Goal: Transaction & Acquisition: Purchase product/service

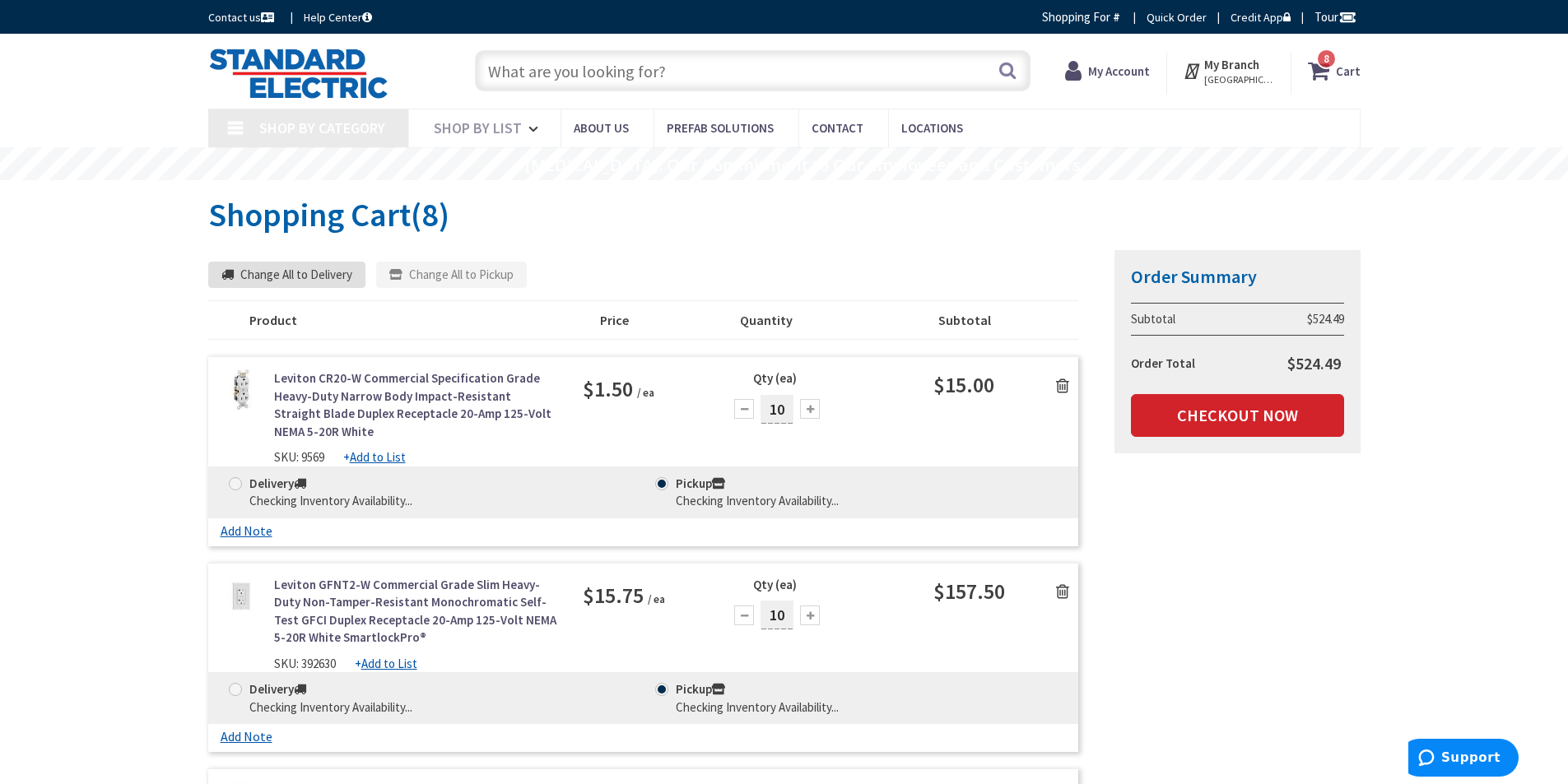
click at [291, 276] on button "Change All to Delivery" at bounding box center [287, 274] width 158 height 26
type input "[PERSON_NAME] Fountain, [GEOGRAPHIC_DATA], [GEOGRAPHIC_DATA]"
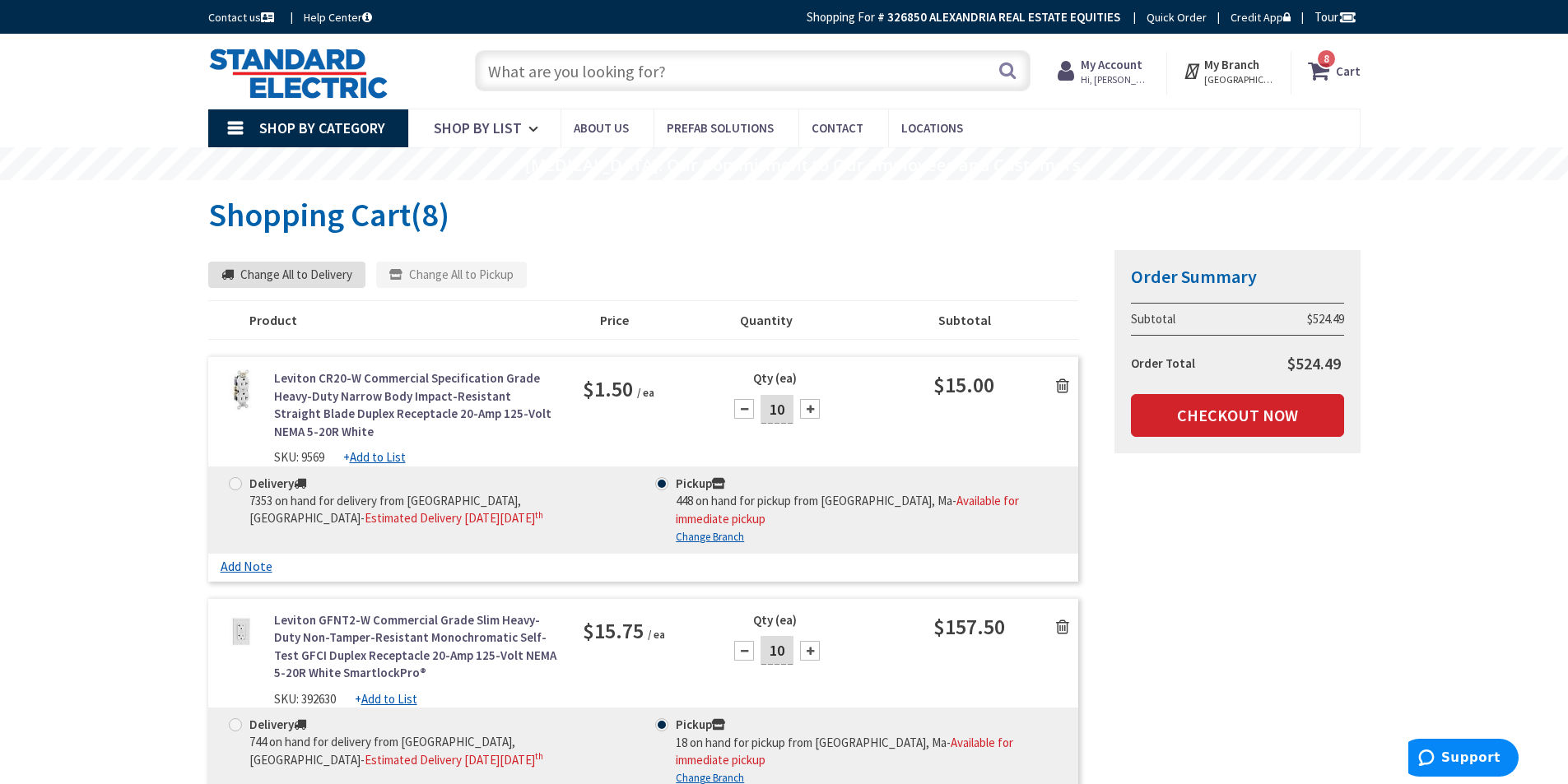
click at [291, 275] on button "Change All to Delivery" at bounding box center [287, 274] width 158 height 26
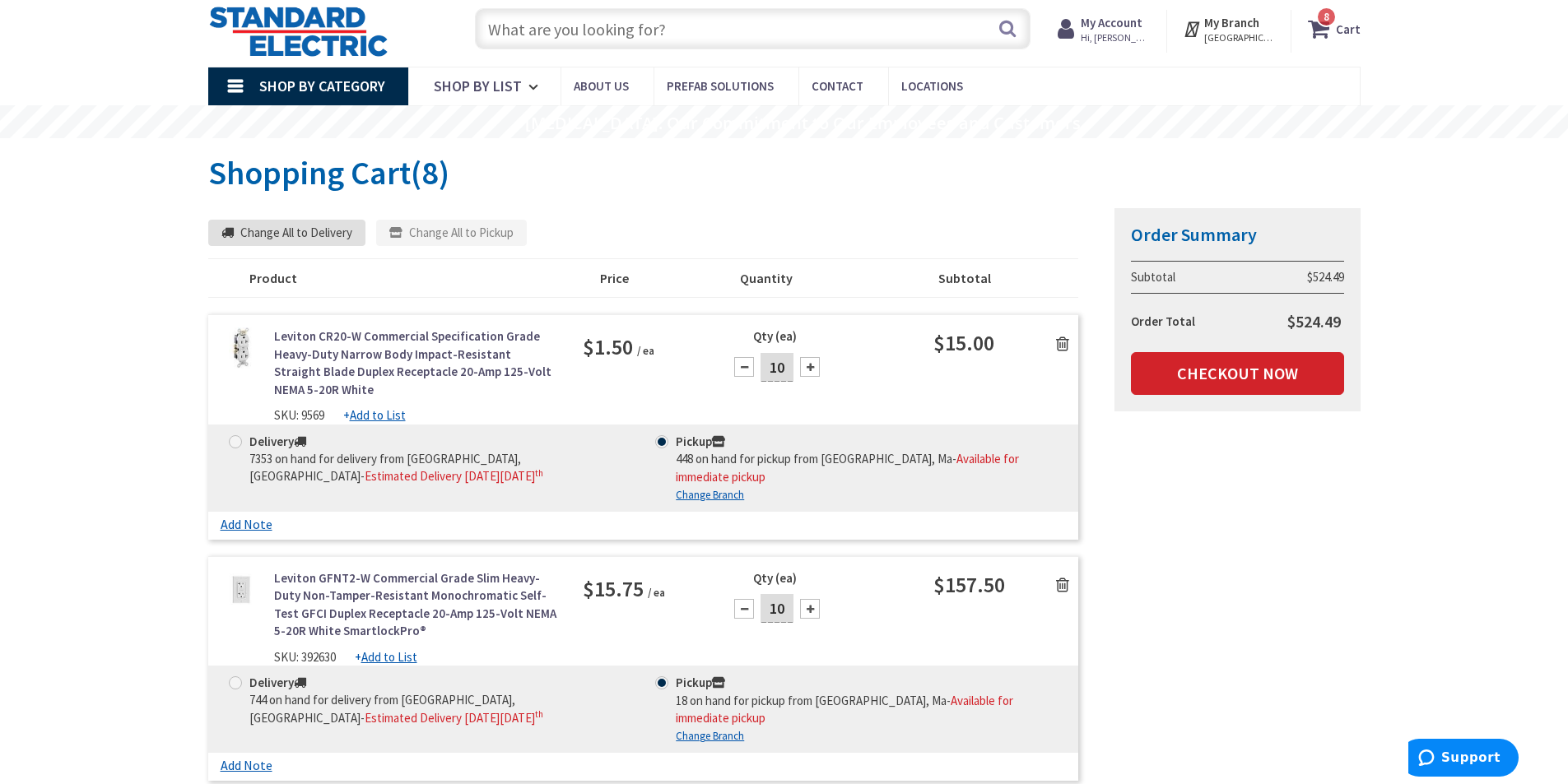
scroll to position [82, 0]
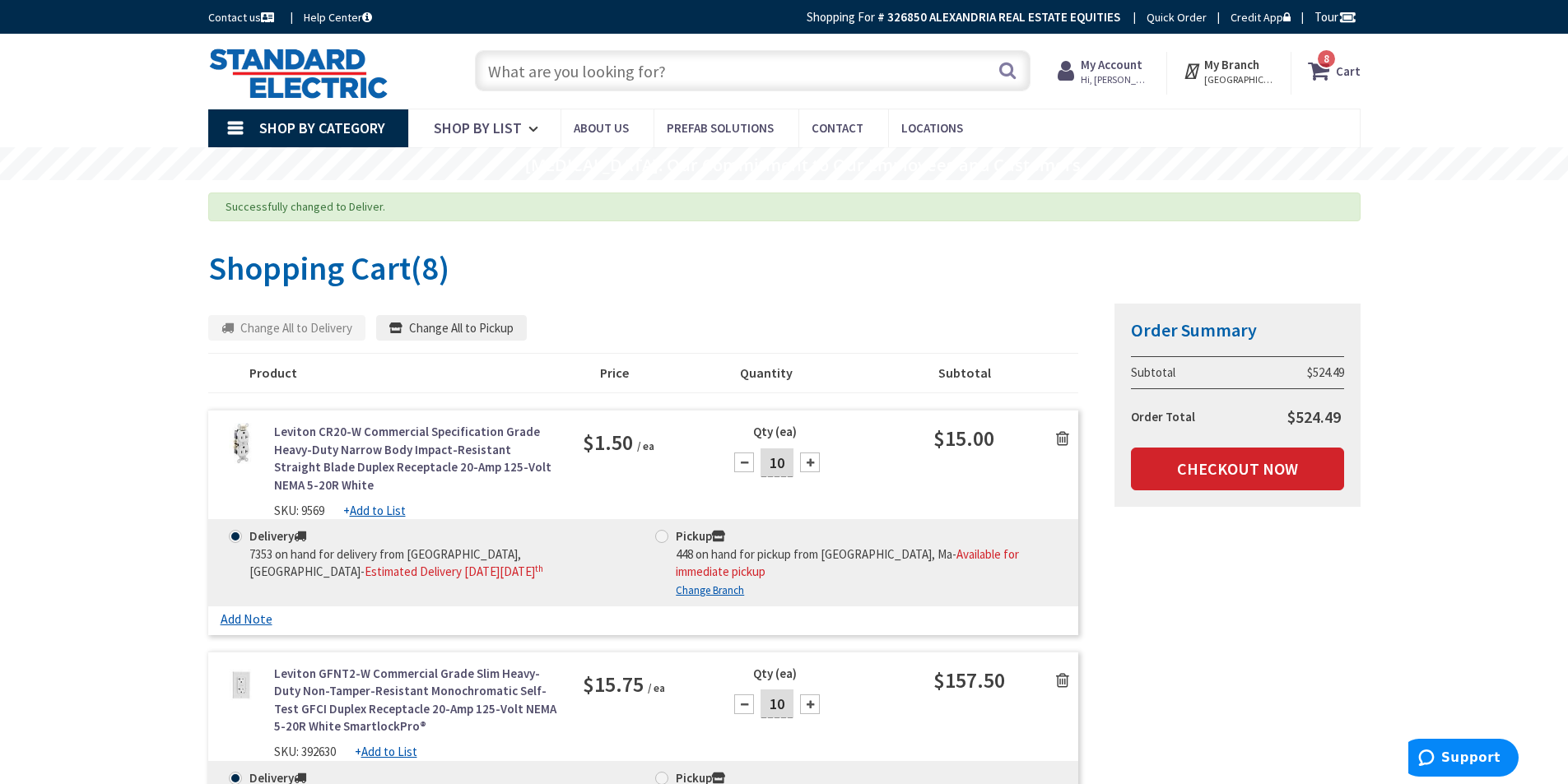
click at [578, 68] on input "text" at bounding box center [753, 70] width 556 height 41
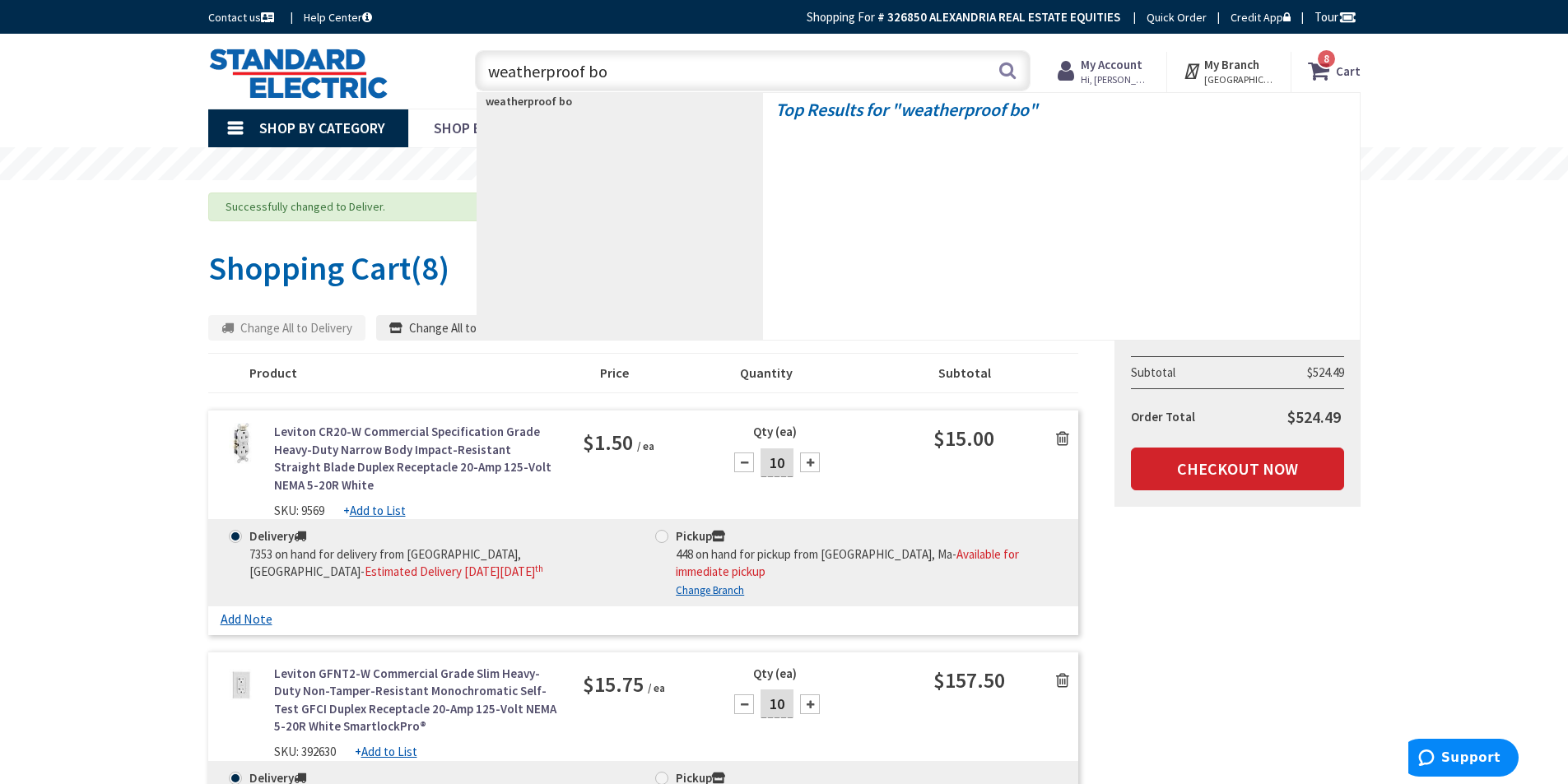
type input "weatherproof box"
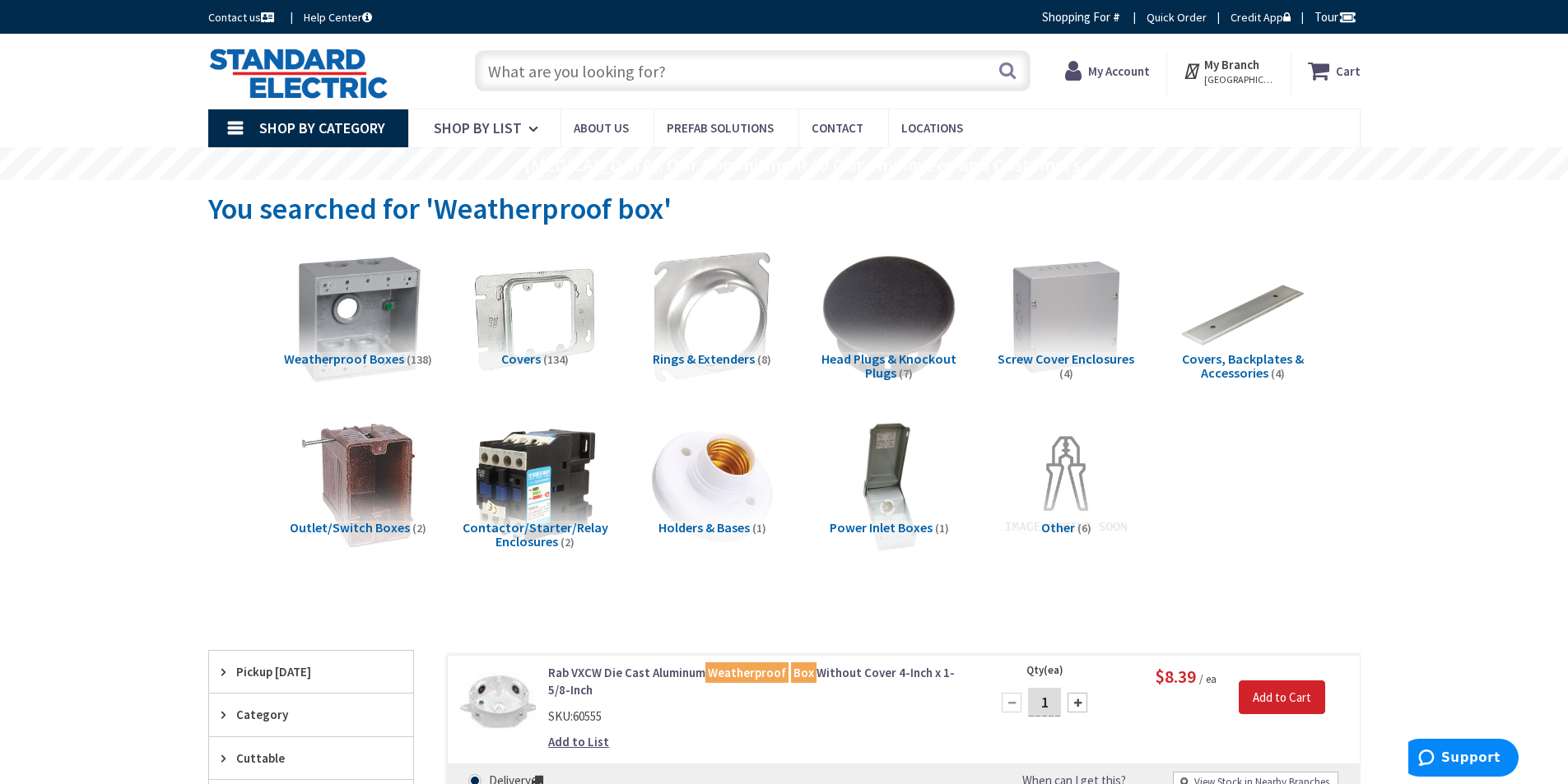
click at [403, 308] on img at bounding box center [357, 316] width 149 height 148
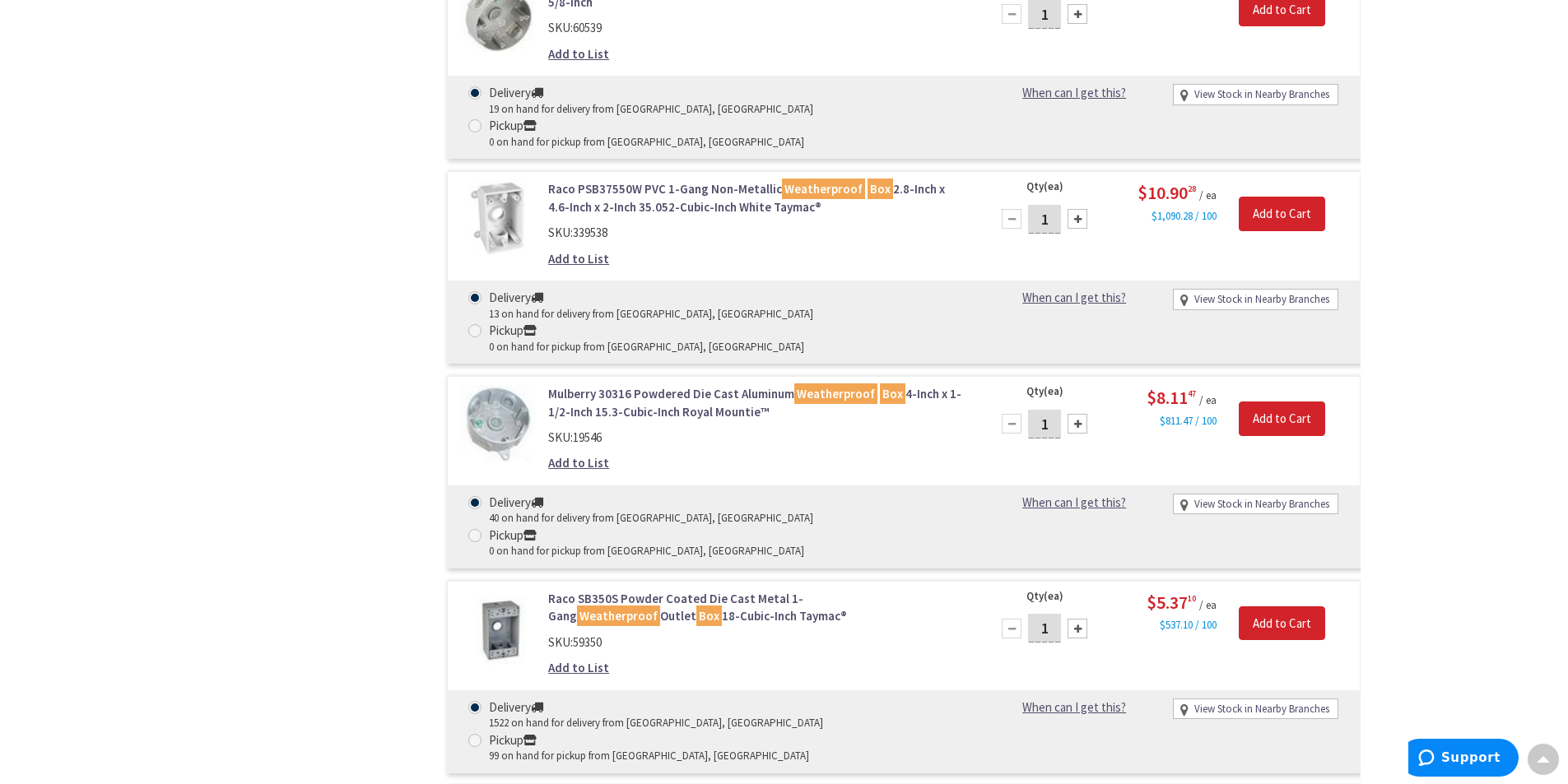
scroll to position [1525, 0]
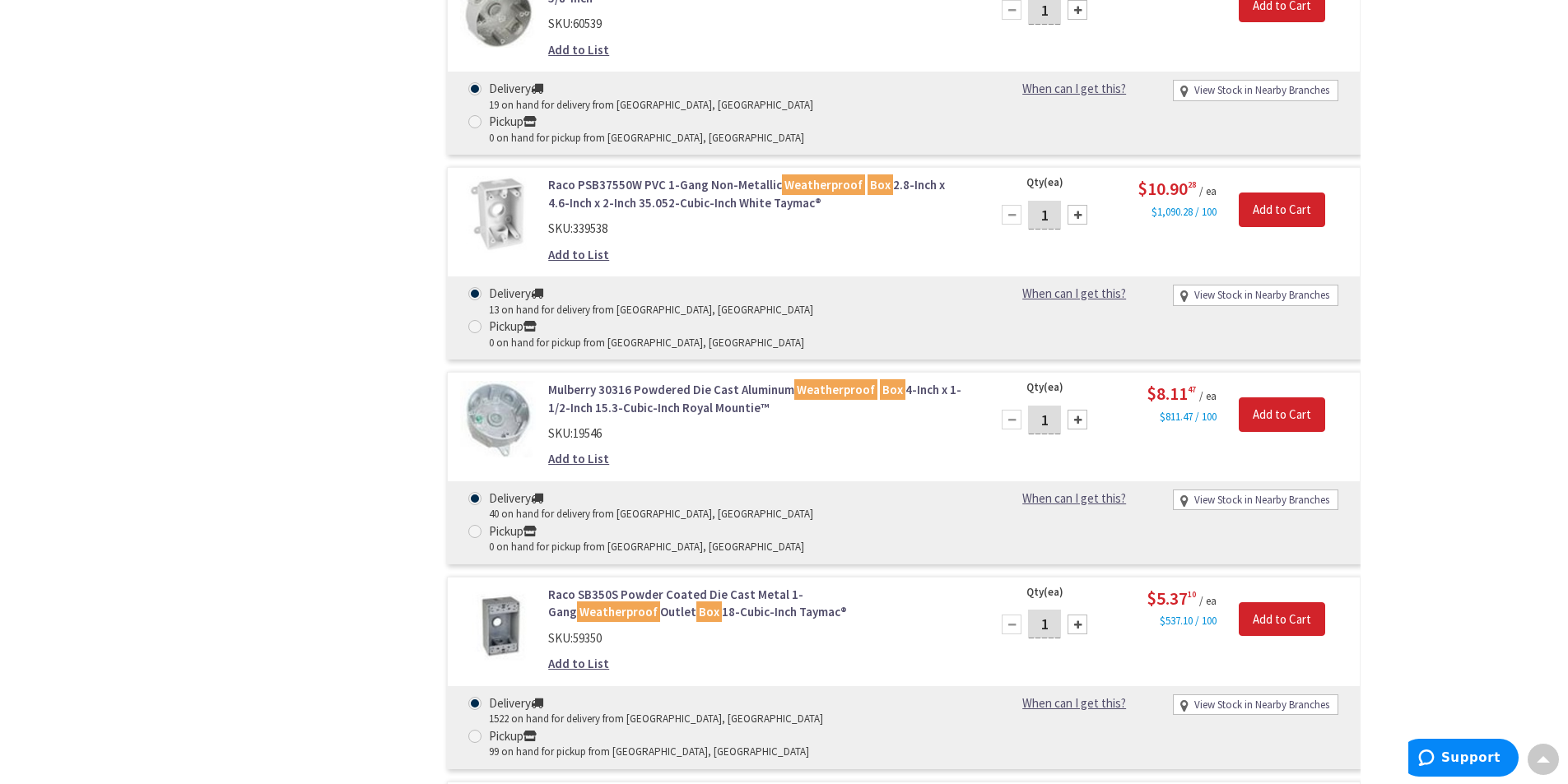
click at [652, 585] on link "Raco SB350S Powder Coated Die Cast Metal 1-Gang Weatherproof Outlet Box 18-Cubi…" at bounding box center [758, 603] width 419 height 36
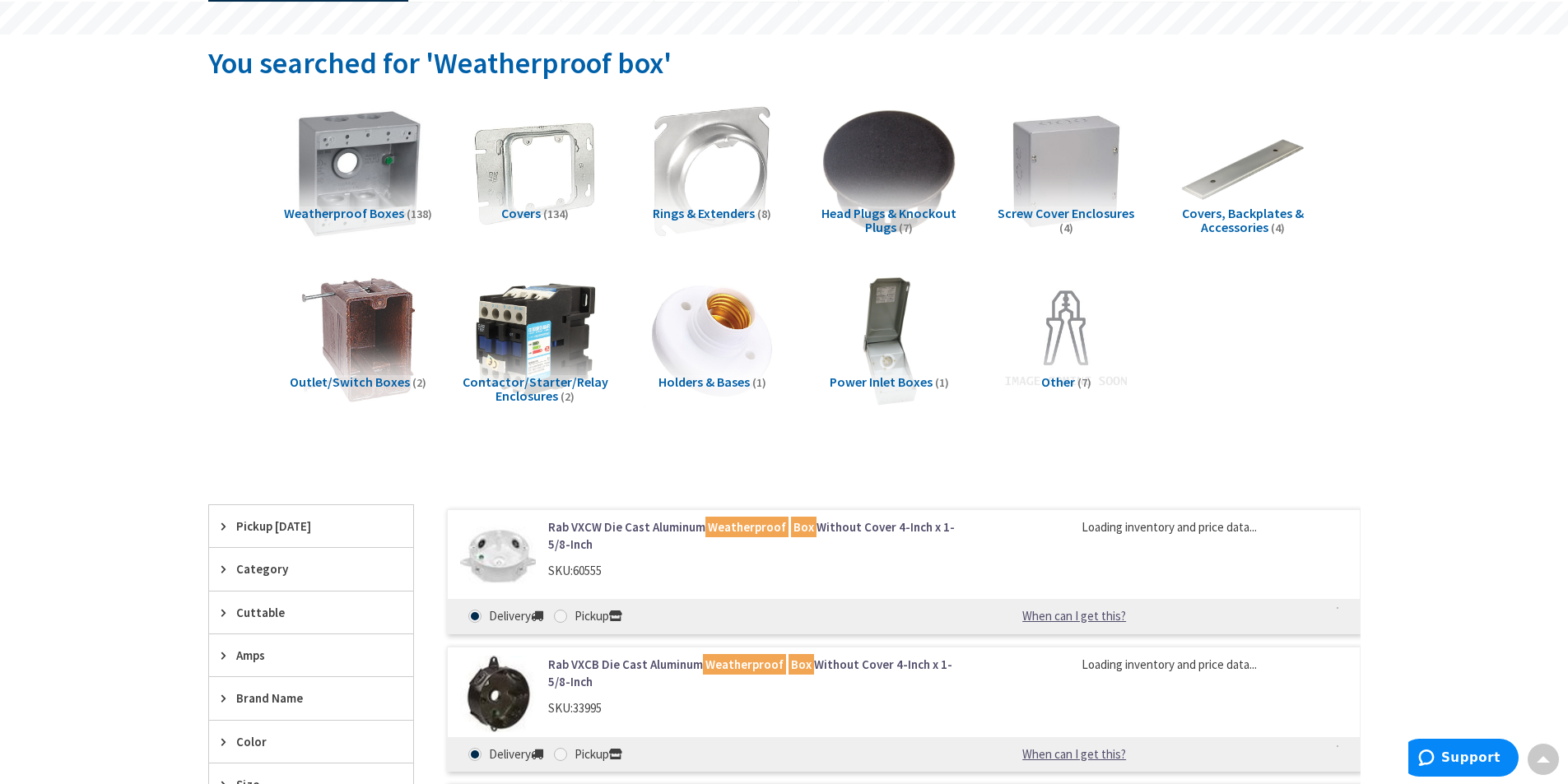
click at [314, 188] on img at bounding box center [357, 171] width 149 height 148
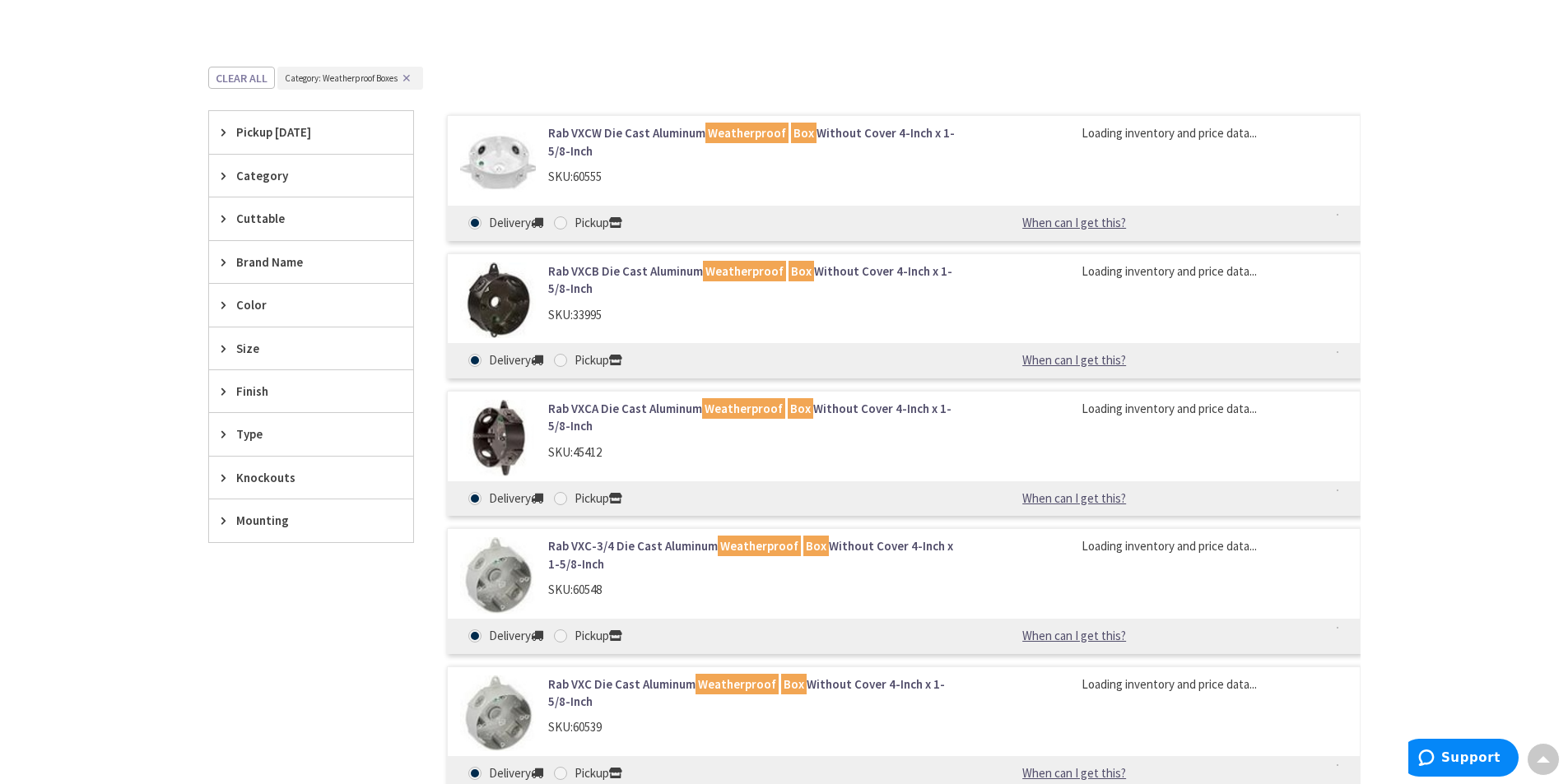
scroll to position [620, 0]
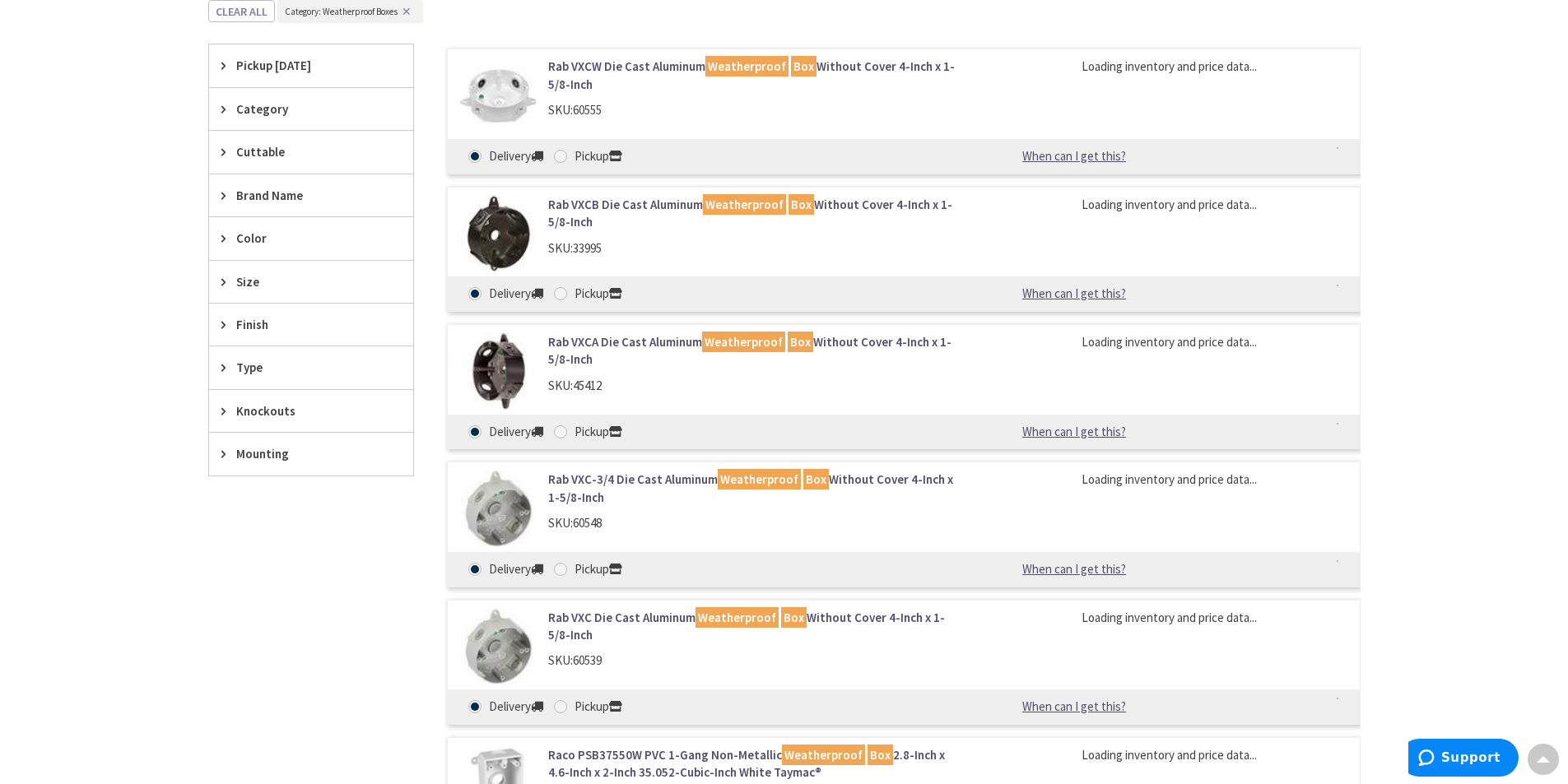
click at [266, 403] on span "Knockouts" at bounding box center [302, 411] width 134 height 17
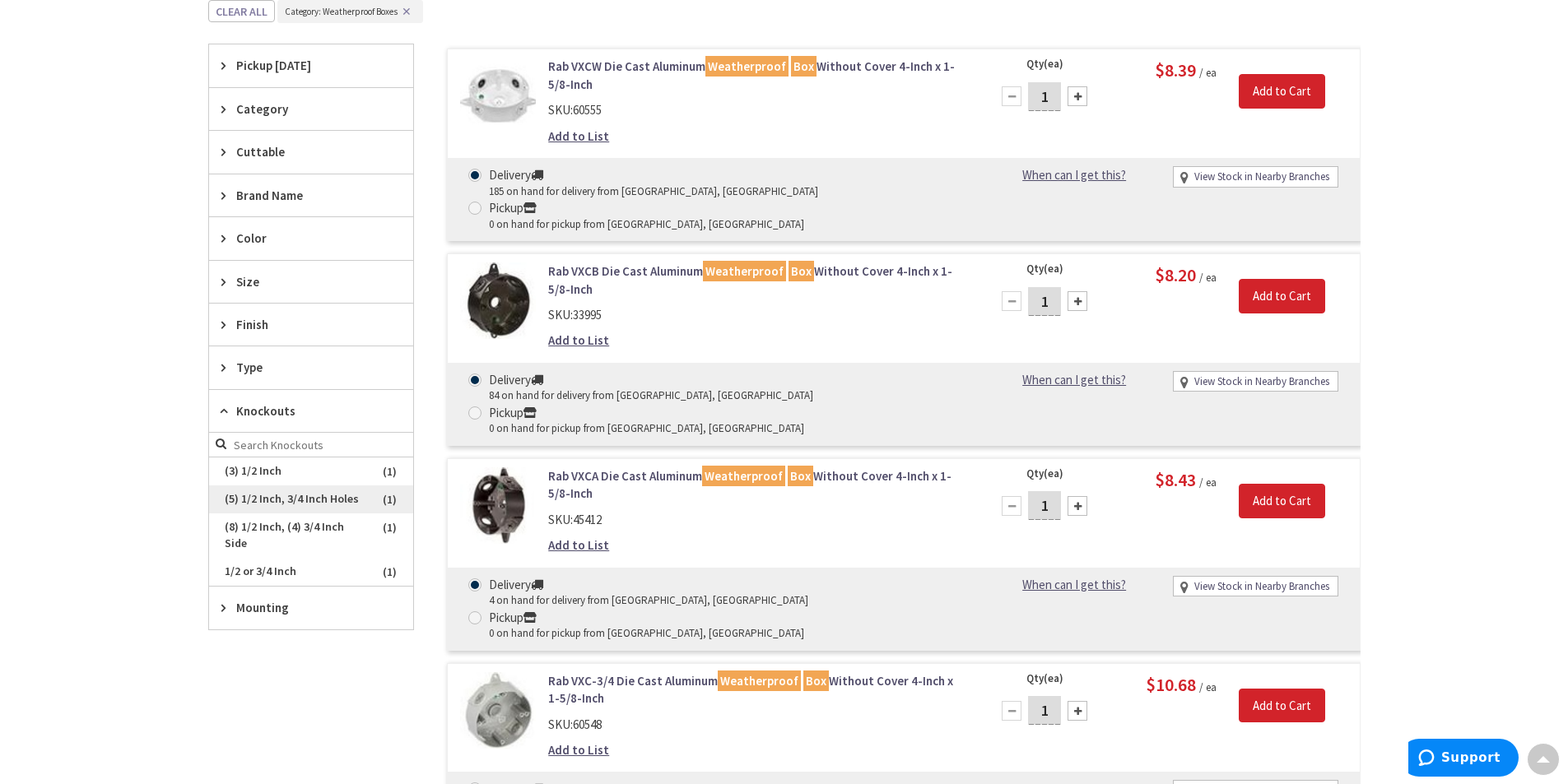
click at [285, 495] on span "(5) 1/2 Inch, 3/4 Inch Holes" at bounding box center [311, 499] width 204 height 28
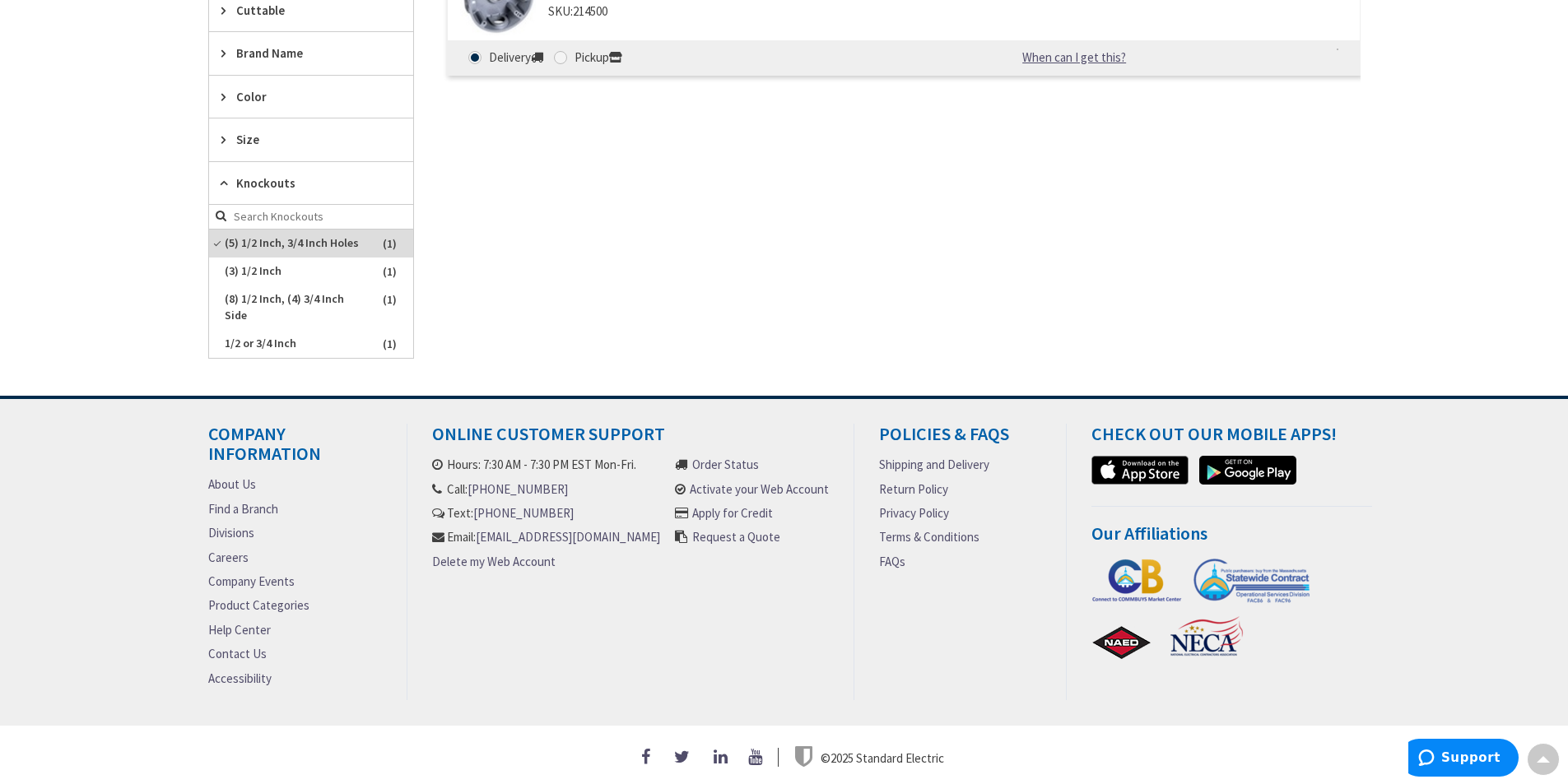
scroll to position [452, 0]
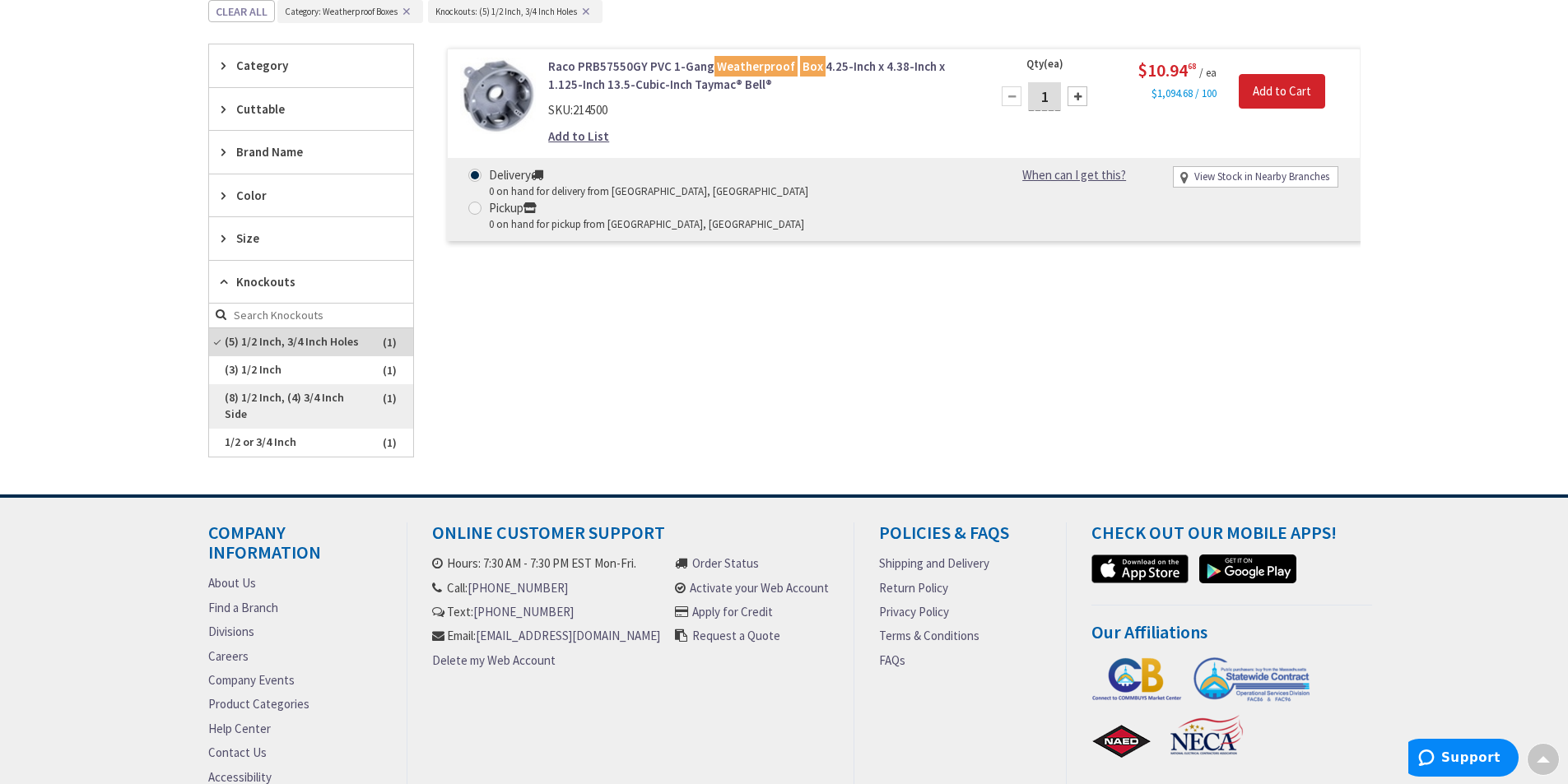
click at [294, 403] on span "(8) 1/2 Inch, (4) 3/4 Inch Side" at bounding box center [311, 406] width 204 height 45
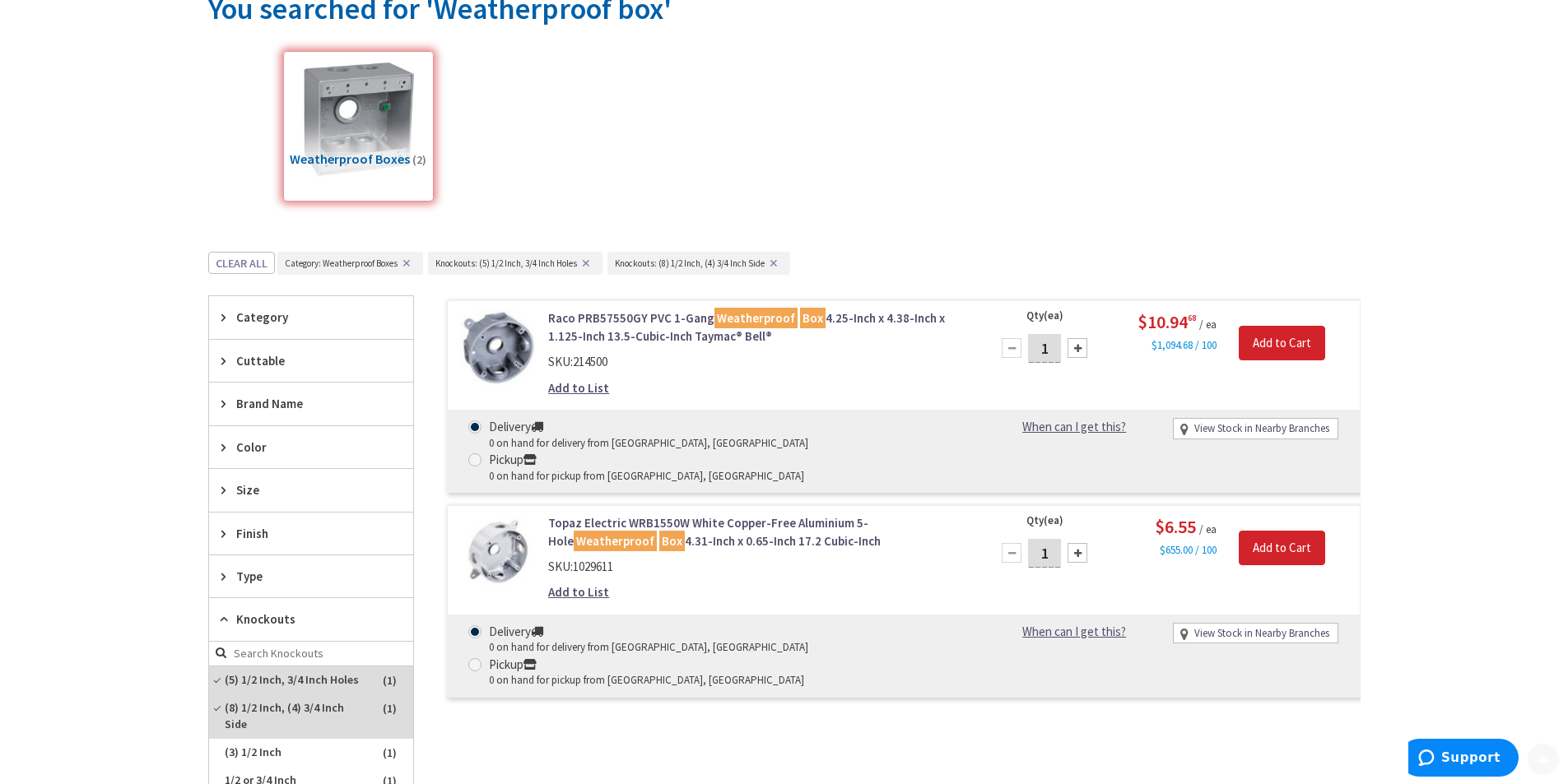
scroll to position [205, 0]
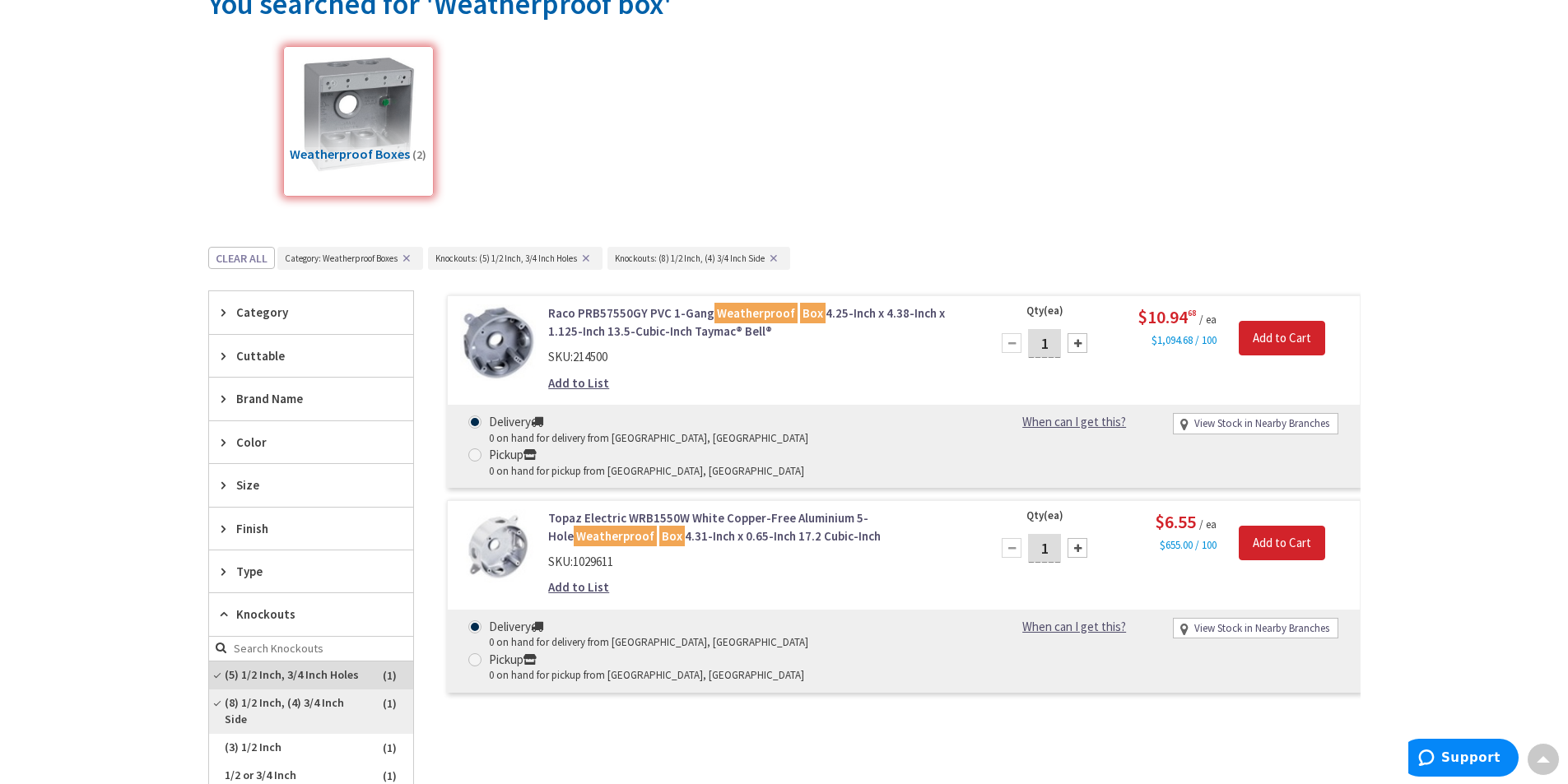
click at [260, 699] on span "(8) 1/2 Inch, (4) 3/4 Inch Side" at bounding box center [311, 711] width 204 height 45
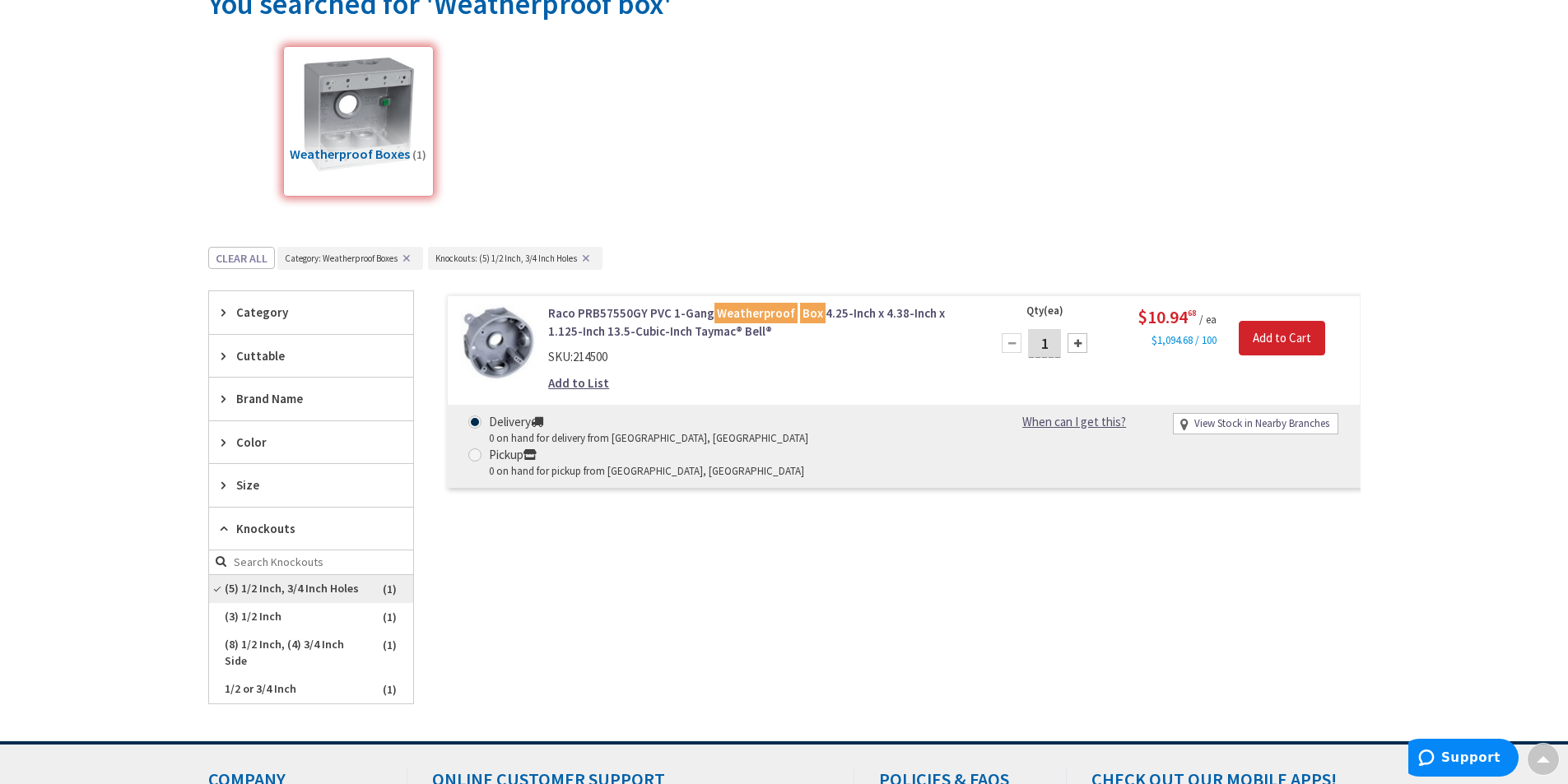
click at [271, 594] on span "(5) 1/2 Inch, 3/4 Inch Holes" at bounding box center [311, 588] width 204 height 28
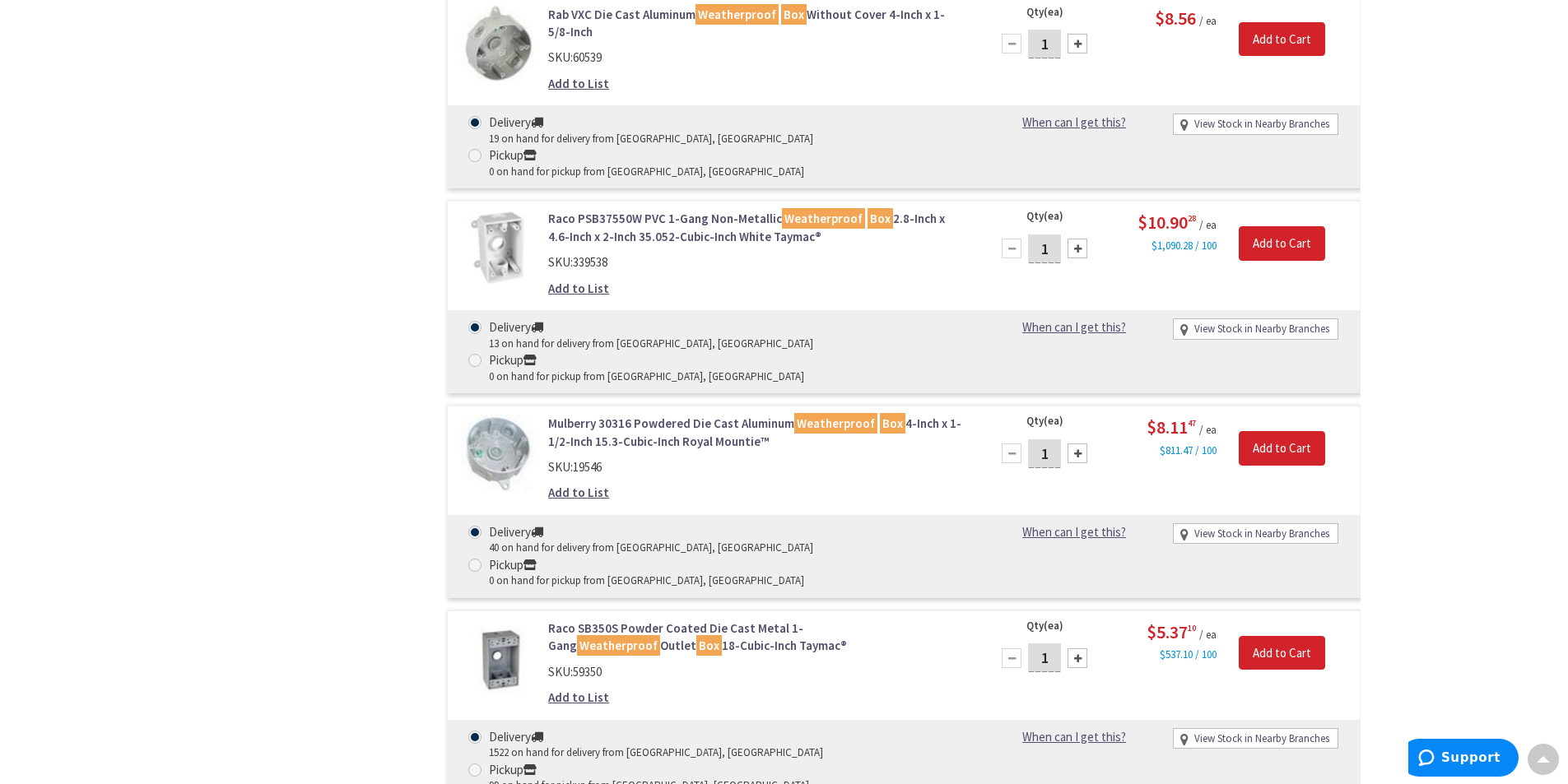
scroll to position [1521, 0]
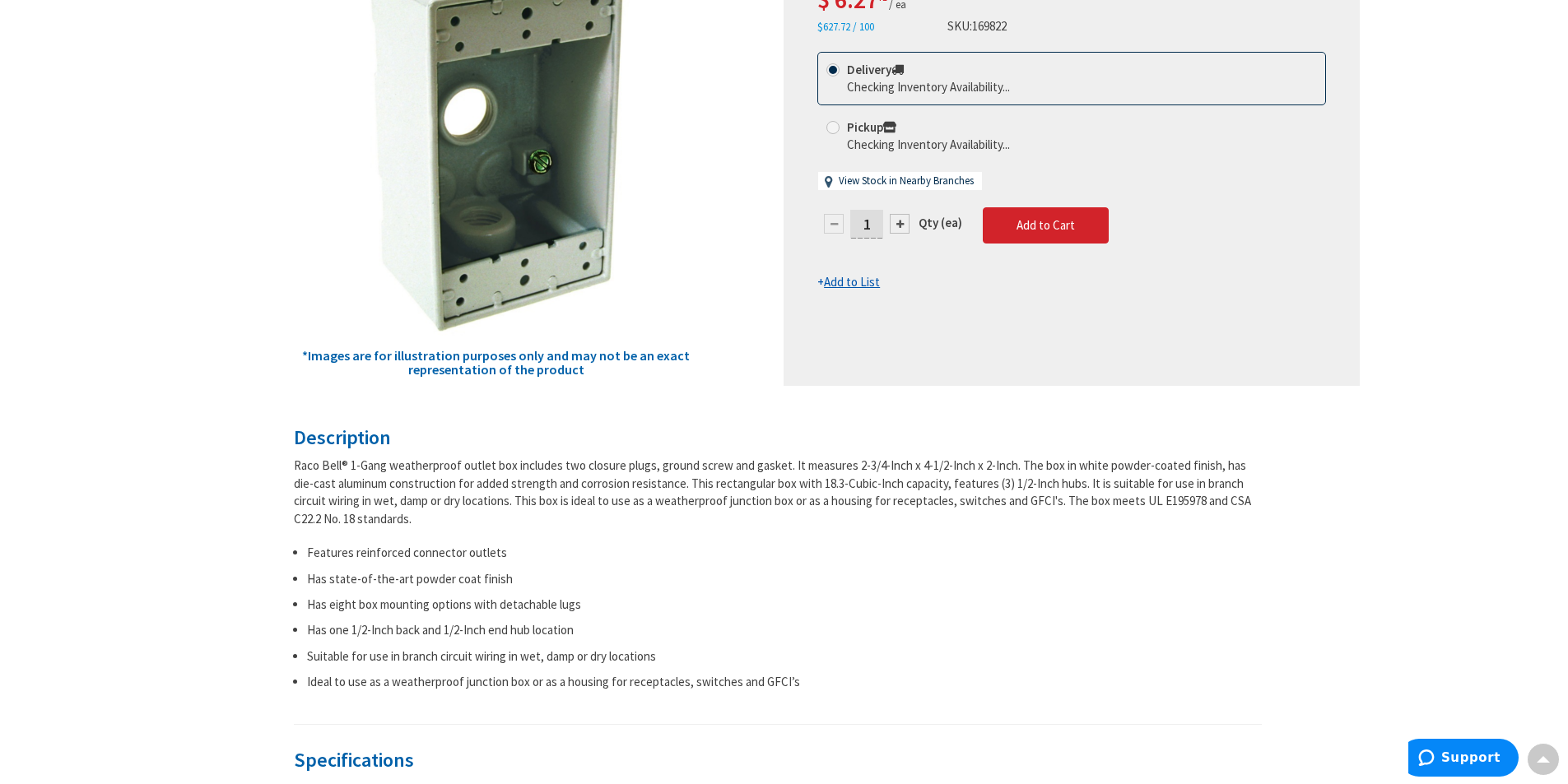
scroll to position [82, 0]
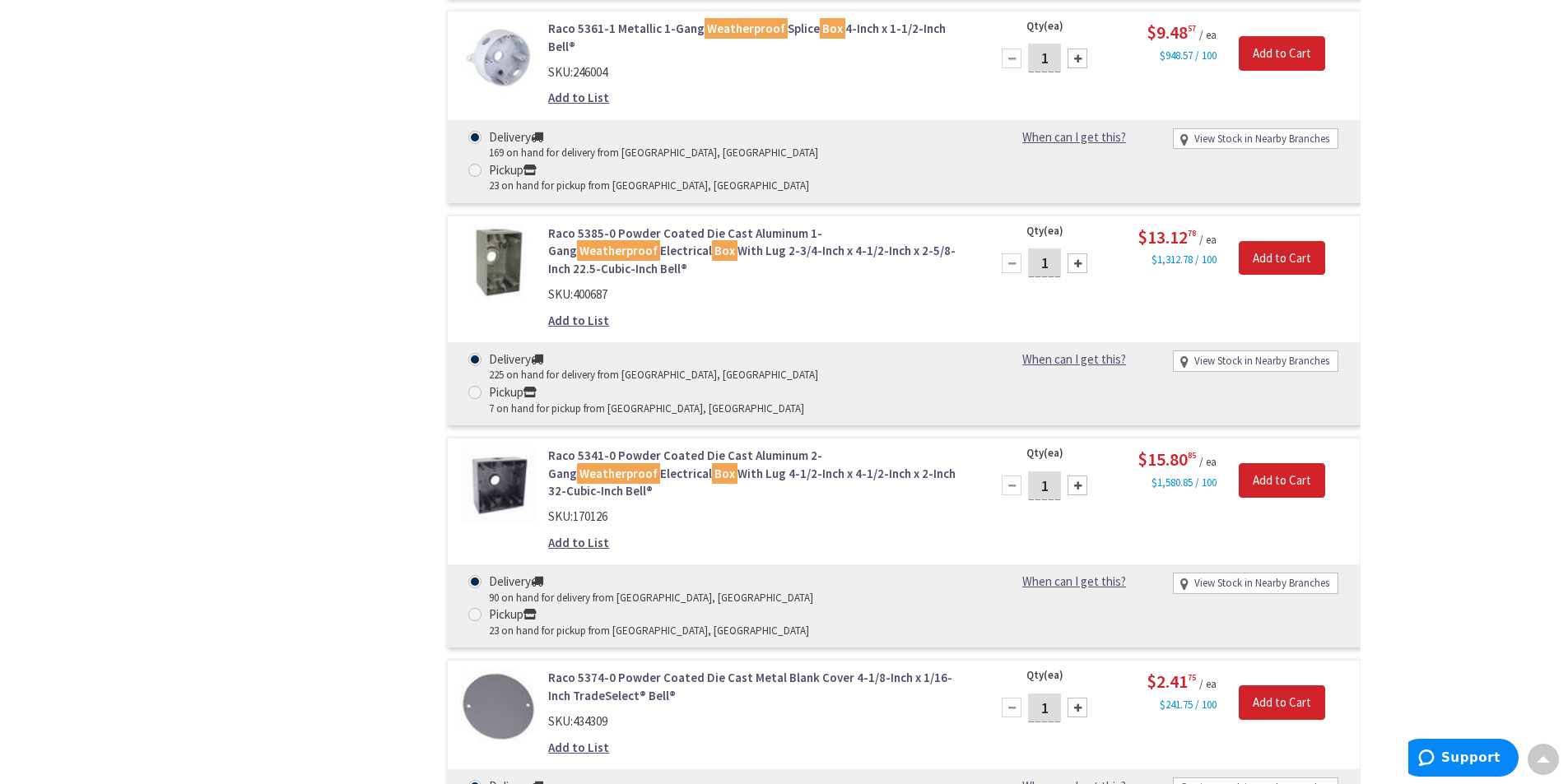
scroll to position [2498, 0]
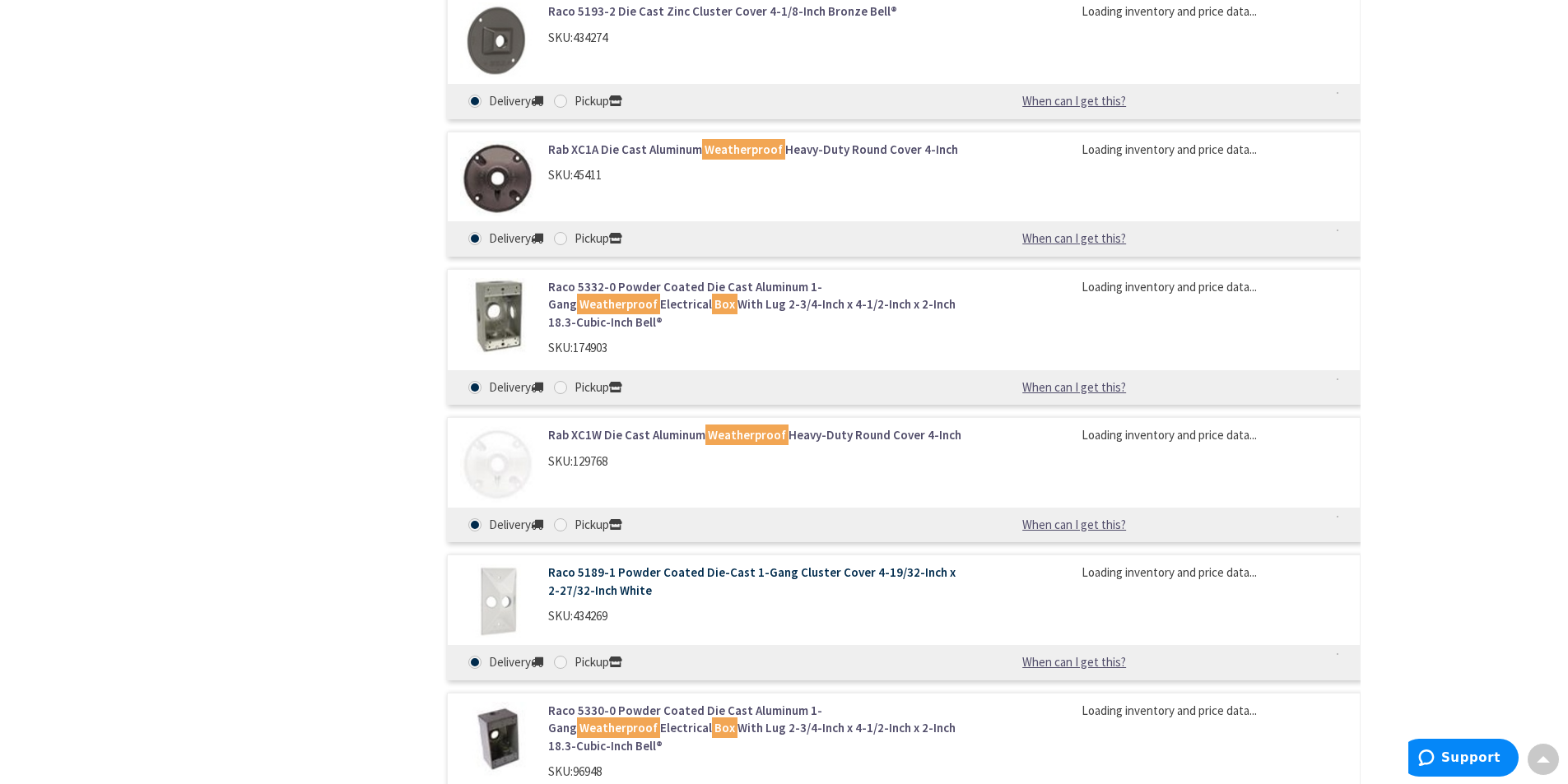
scroll to position [3619, 0]
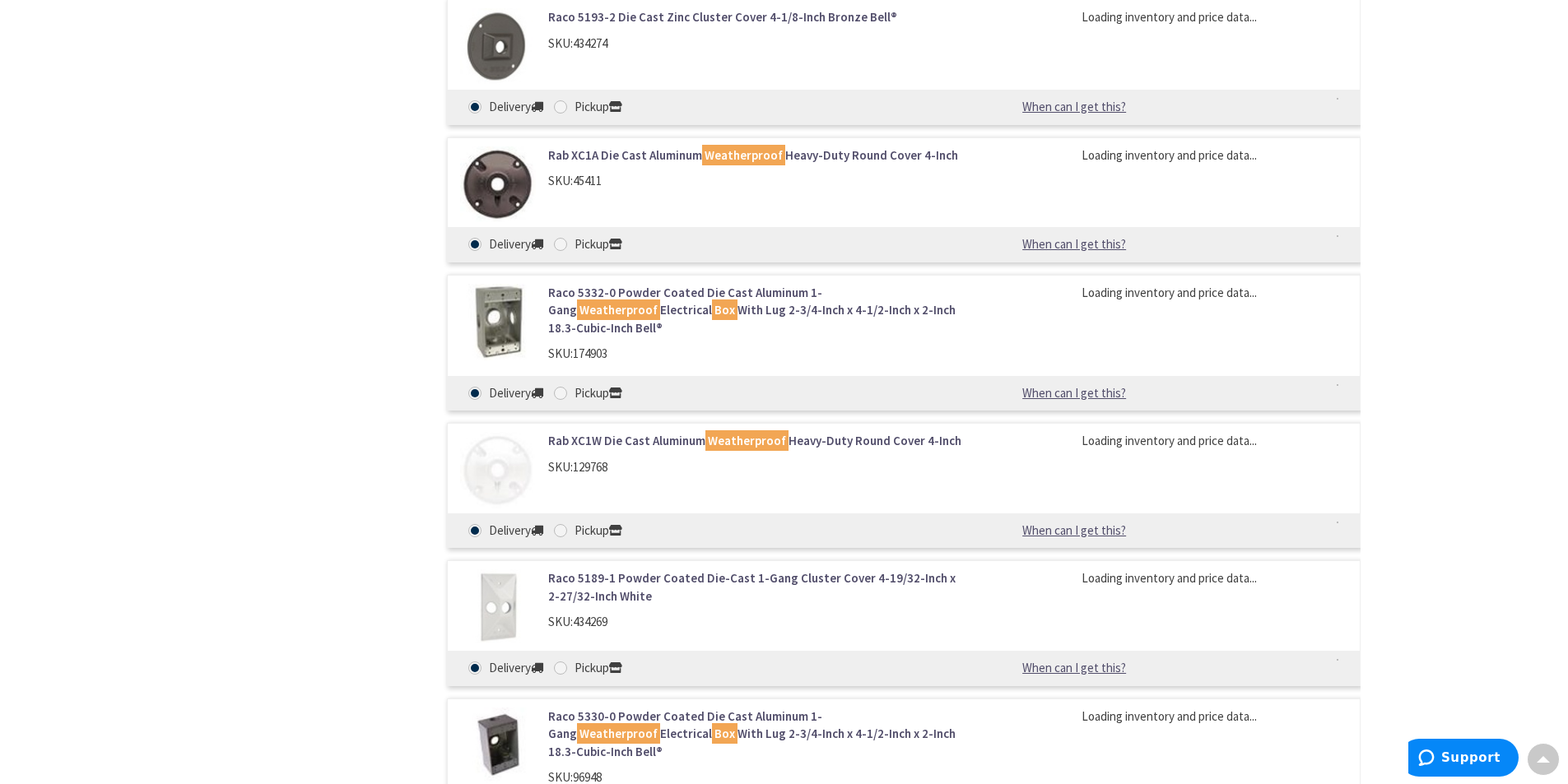
click at [728, 284] on link "Raco 5332-0 Powder Coated Die Cast Aluminum 1-Gang Weatherproof Electrical Box …" at bounding box center [758, 311] width 419 height 53
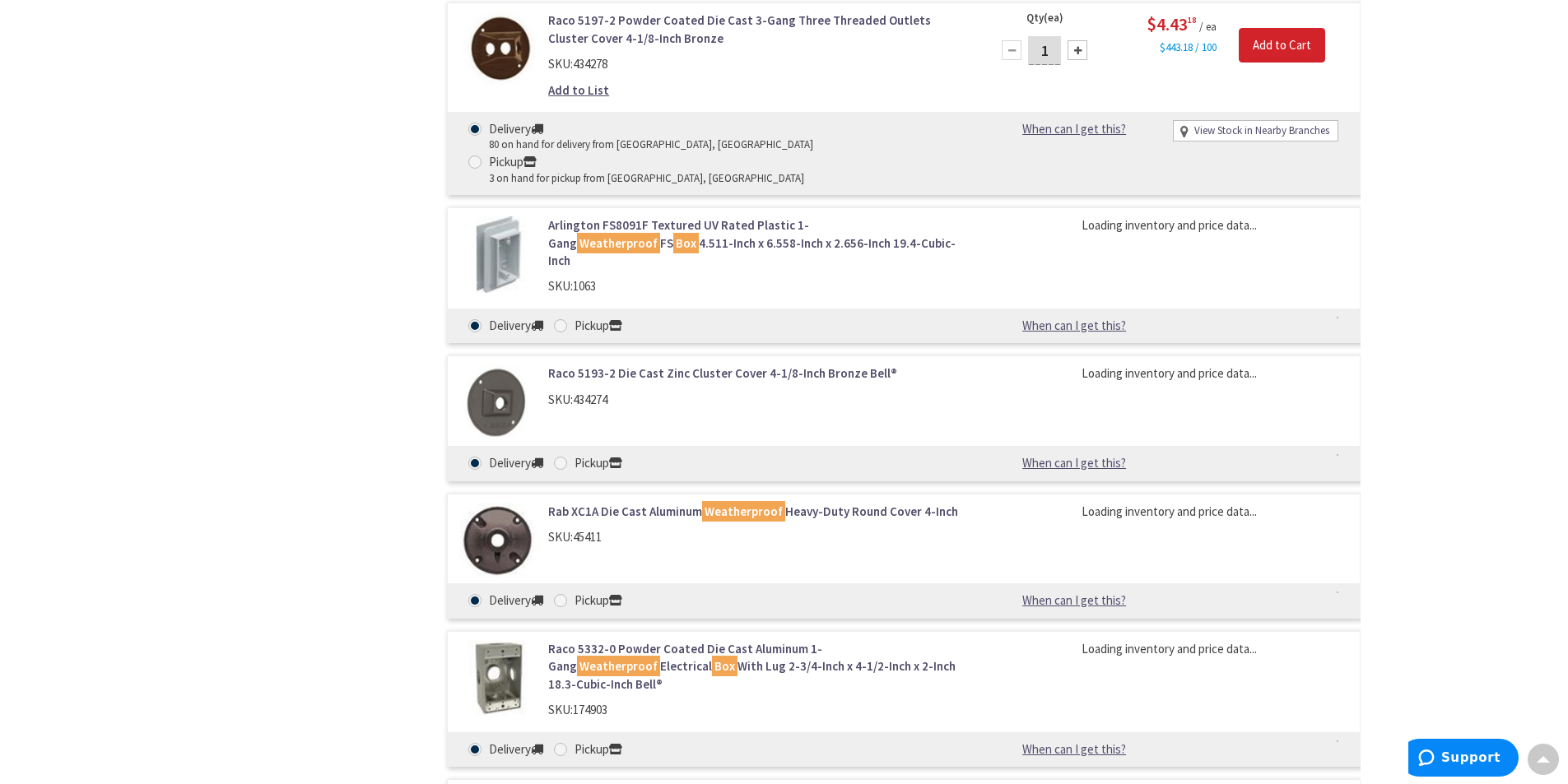
click at [693, 640] on link "Raco 5332-0 Powder Coated Die Cast Aluminum 1-Gang Weatherproof Electrical Box …" at bounding box center [758, 667] width 419 height 53
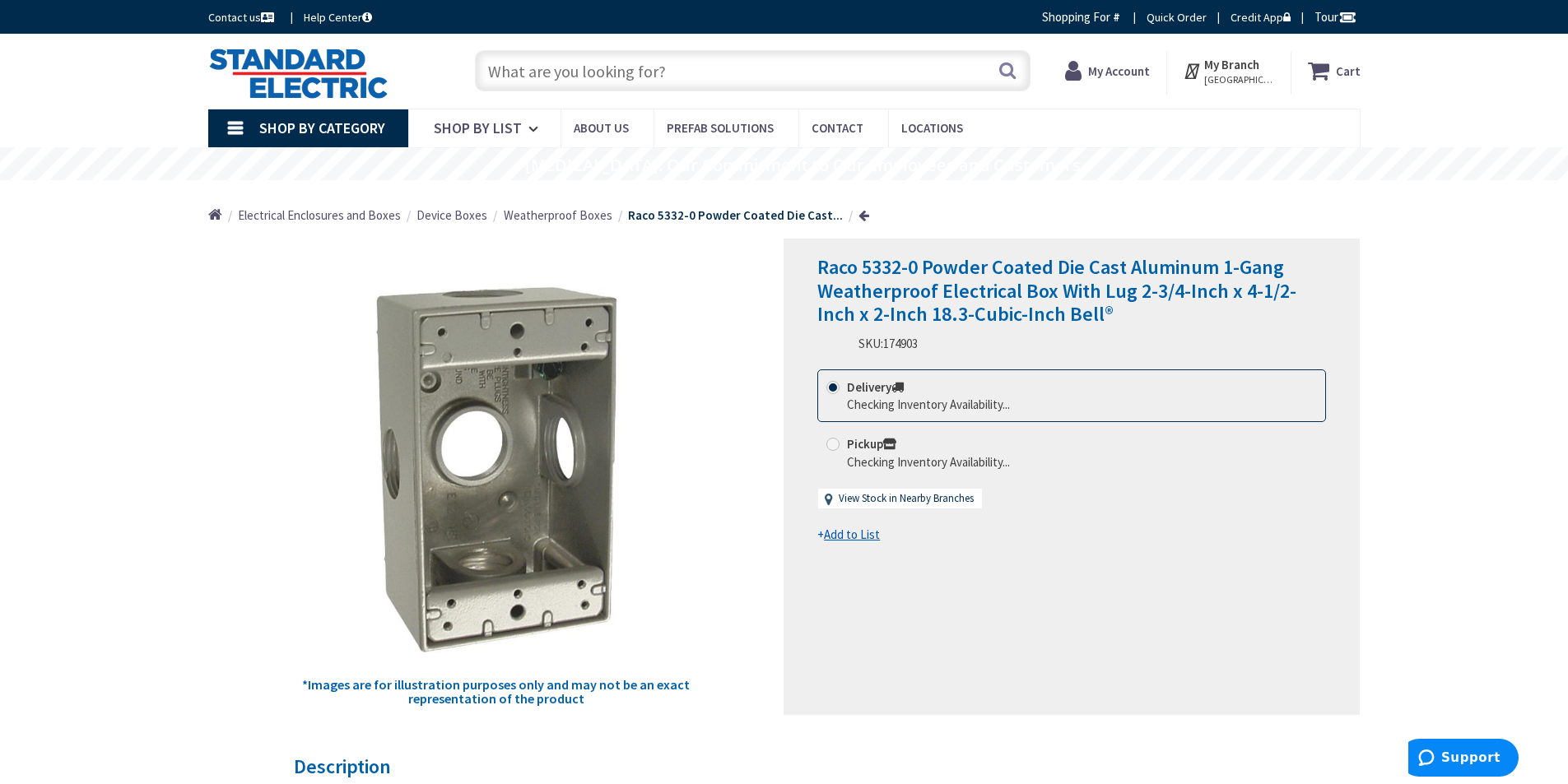
click at [1204, 69] on icon at bounding box center [1193, 70] width 21 height 30
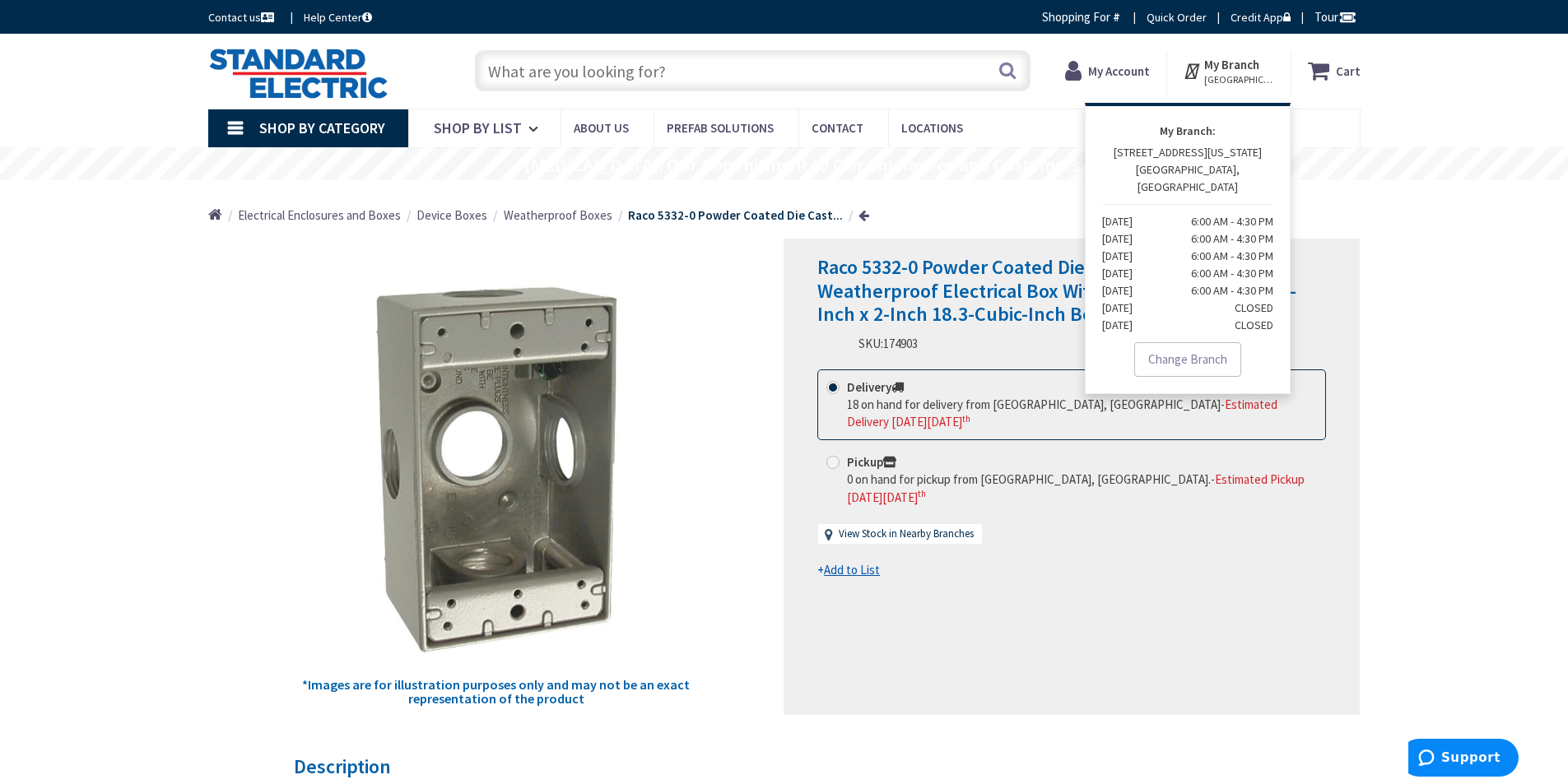
click at [1457, 203] on div "Home Electrical Enclosures and Boxes Device Boxes Weatherproof Boxes Raco 5332-…" at bounding box center [784, 209] width 1568 height 58
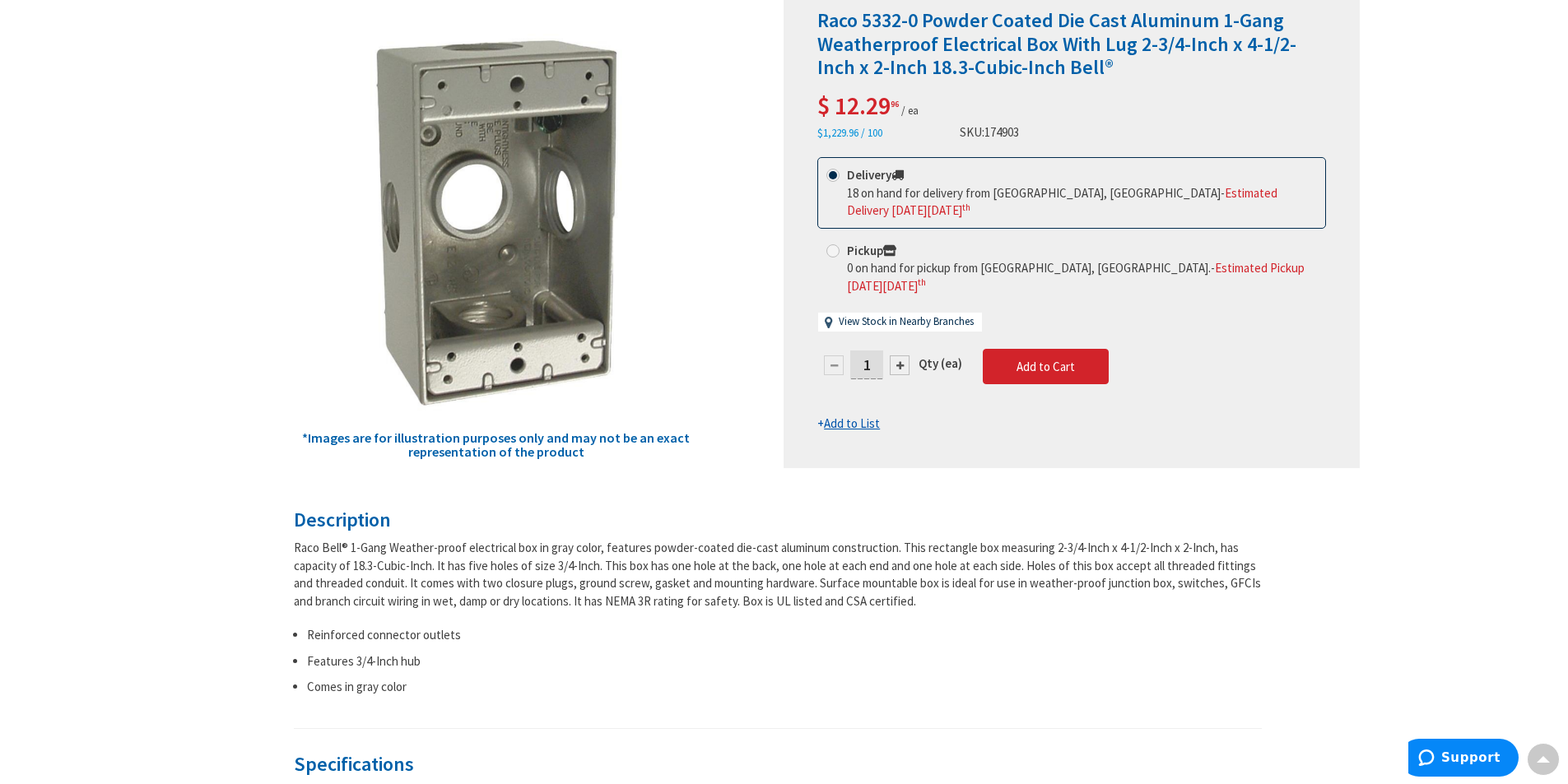
scroll to position [165, 0]
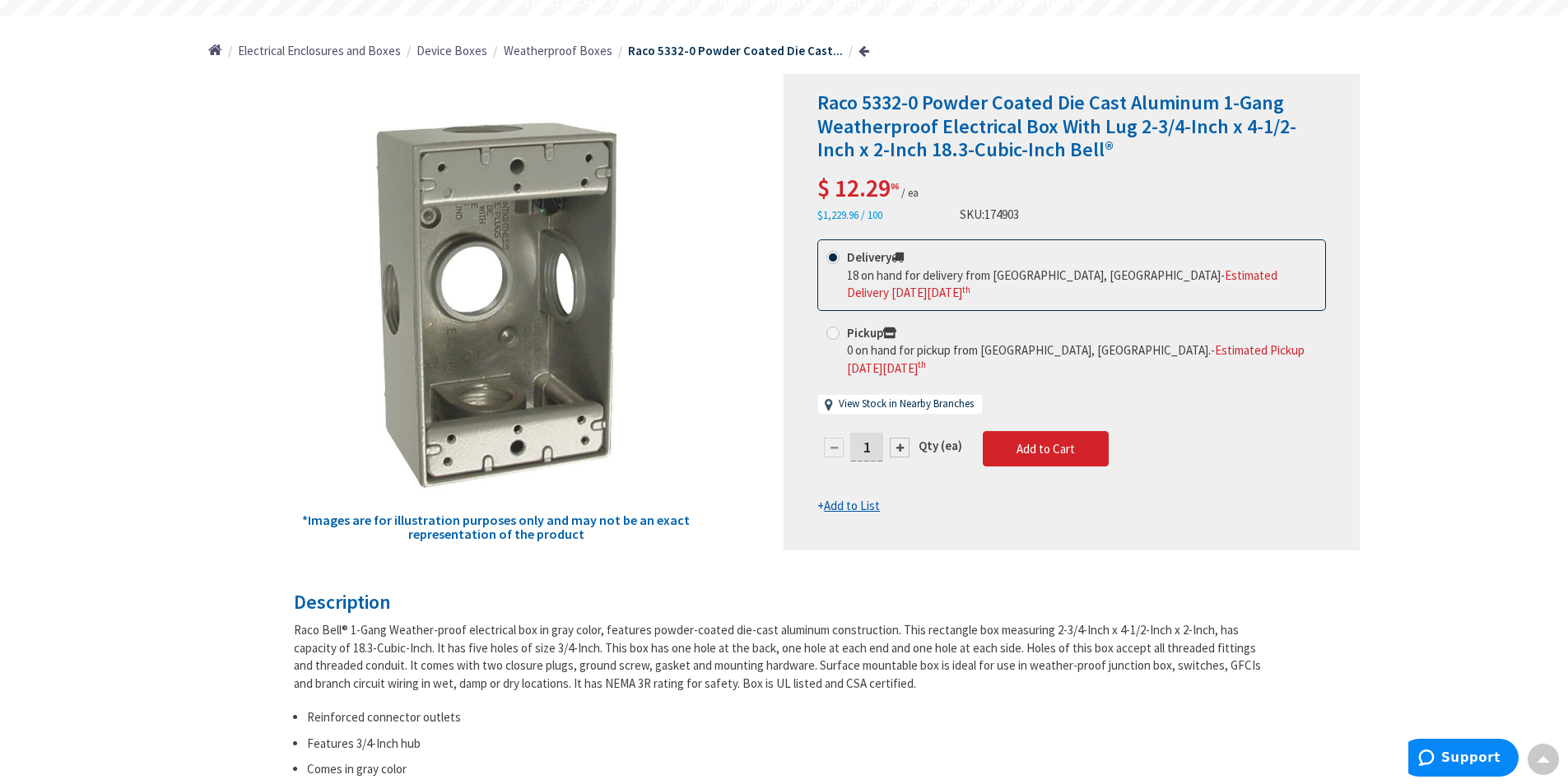
click at [870, 433] on input "1" at bounding box center [866, 447] width 33 height 29
type input "3"
click at [1058, 409] on form "This product is Discontinued Delivery 18 on hand for delivery from Stoughton, M…" at bounding box center [1071, 377] width 508 height 275
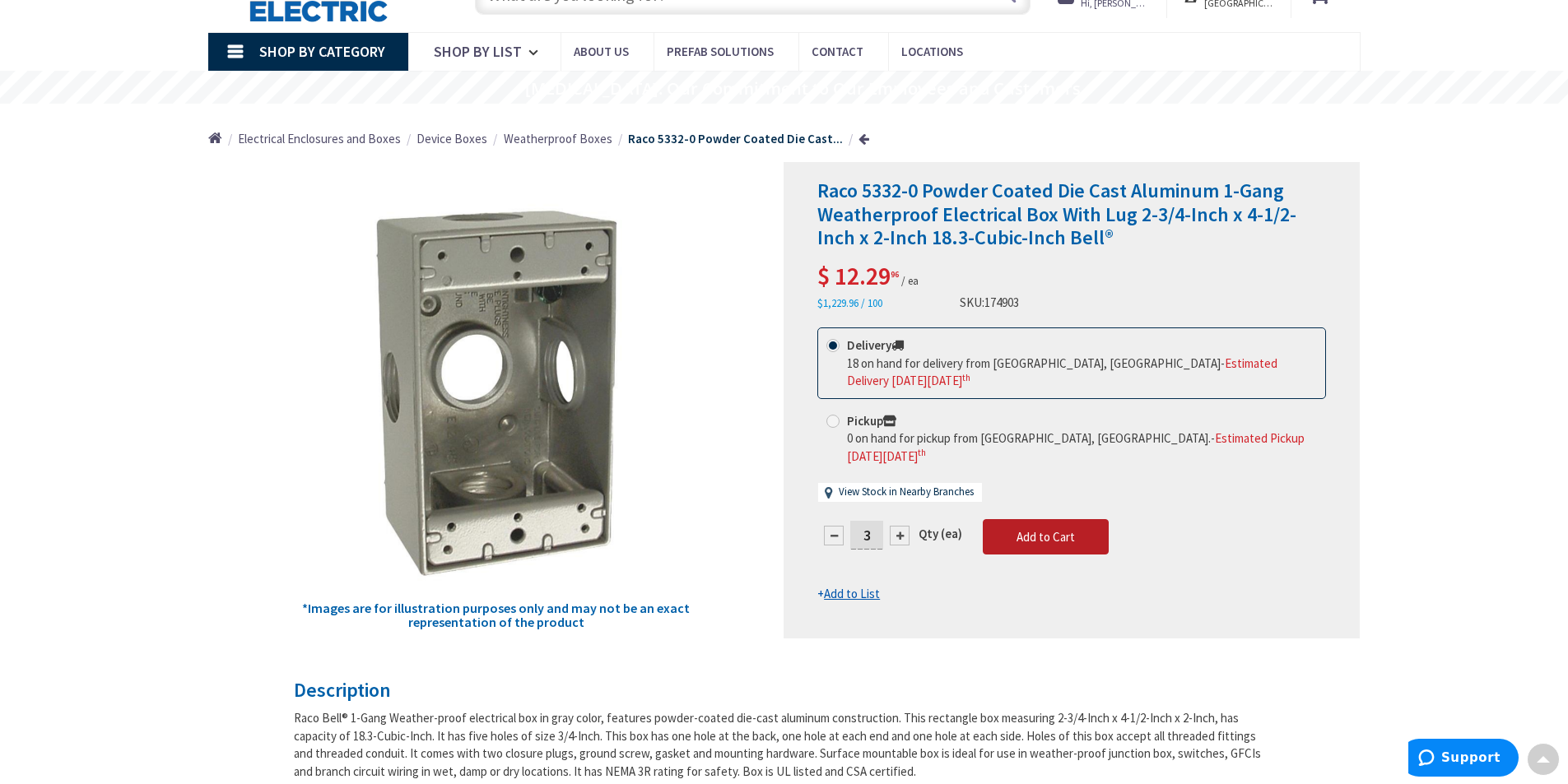
scroll to position [0, 0]
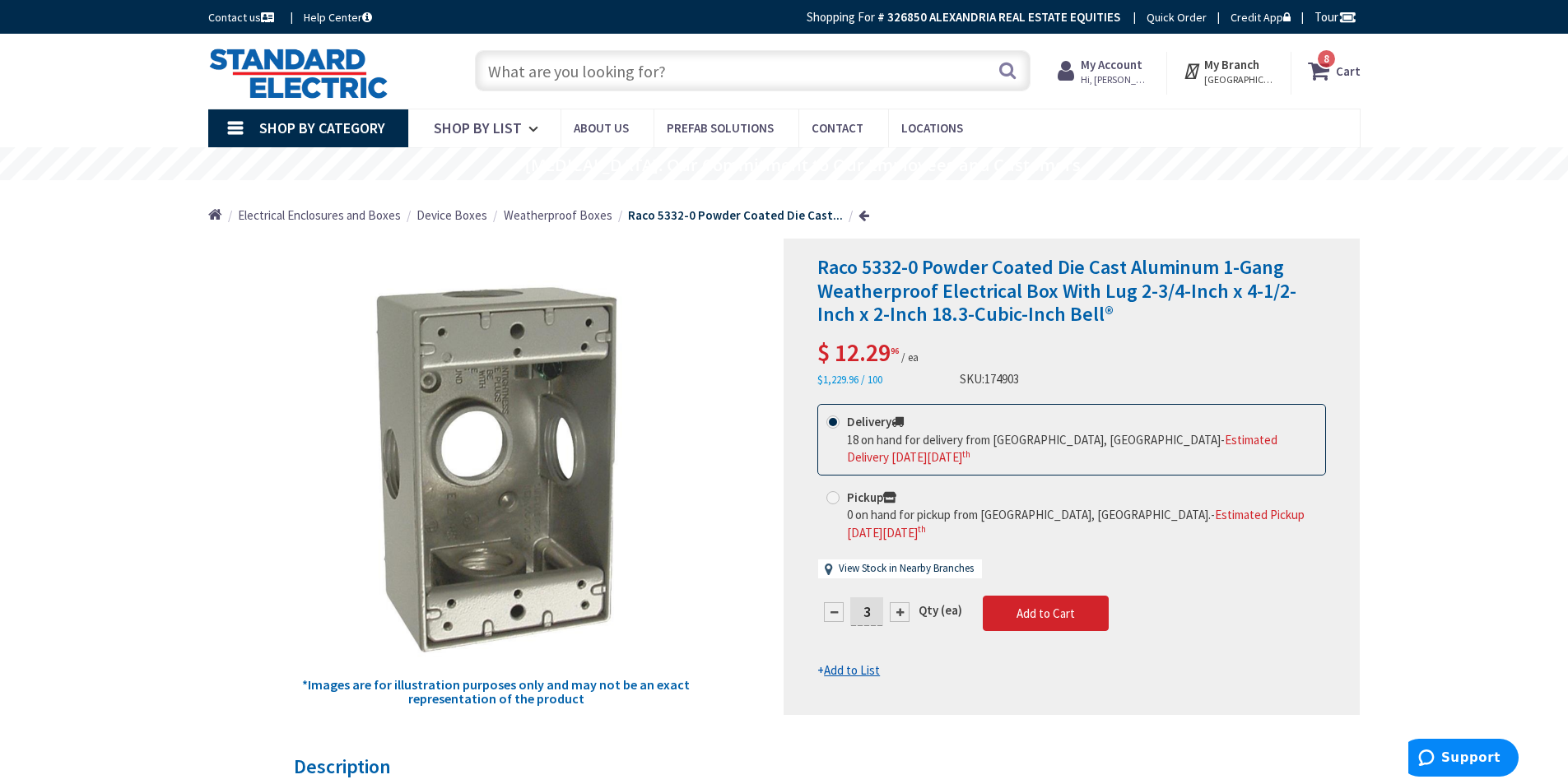
click at [1118, 65] on strong "My Account" at bounding box center [1112, 64] width 62 height 15
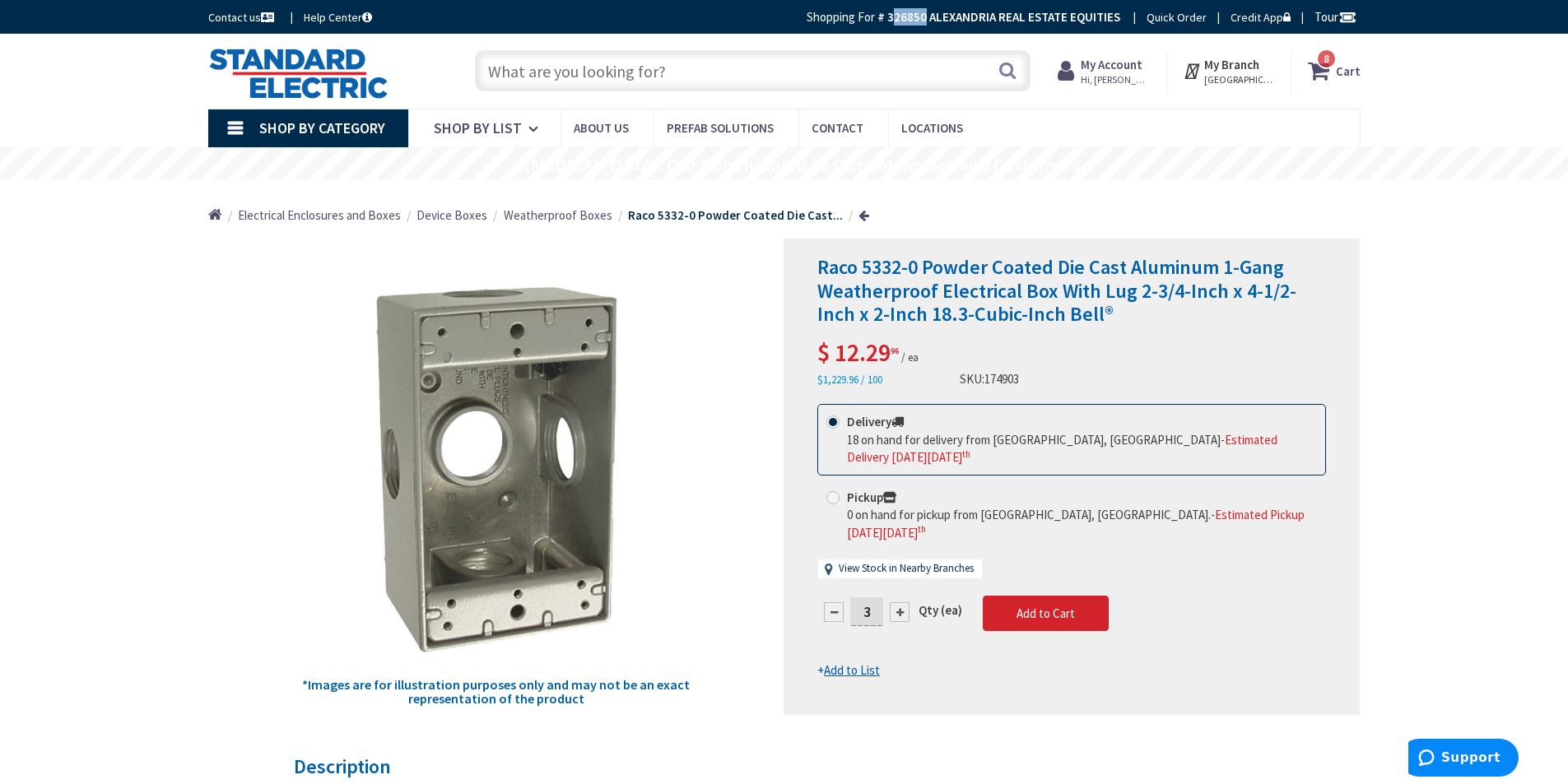
drag, startPoint x: 924, startPoint y: 15, endPoint x: 890, endPoint y: 21, distance: 34.5
click at [890, 21] on strong "326850 ALEXANDRIA REAL ESTATE EQUITIES" at bounding box center [1004, 16] width 233 height 15
click at [923, 36] on div "Skip to Content Toggle Nav Search 8 8 8 items Cart My Cart" at bounding box center [784, 71] width 1235 height 75
click at [1033, 606] on span "Add to Cart" at bounding box center [1045, 613] width 58 height 15
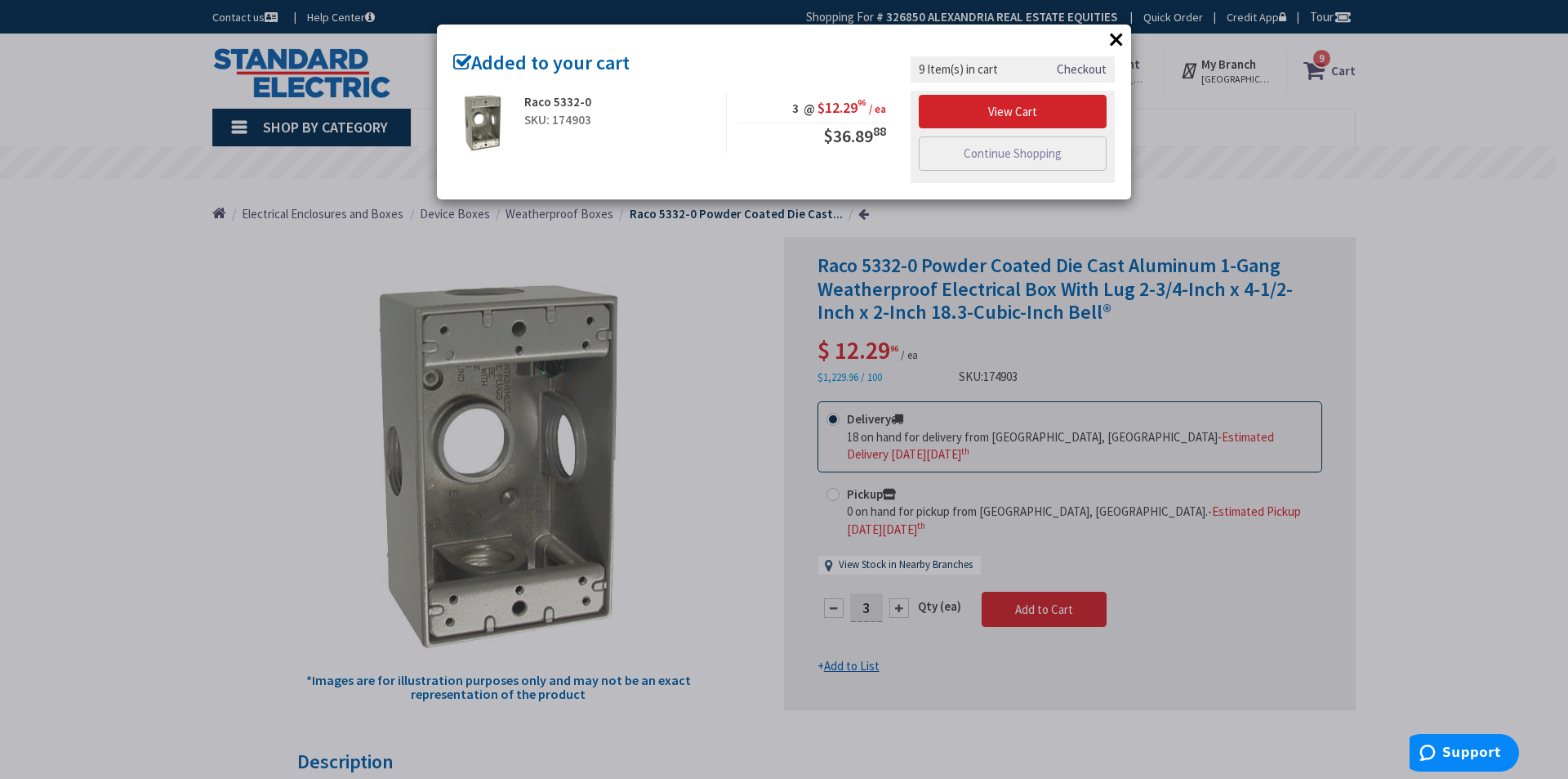
click at [1115, 33] on button "×" at bounding box center [1116, 39] width 24 height 24
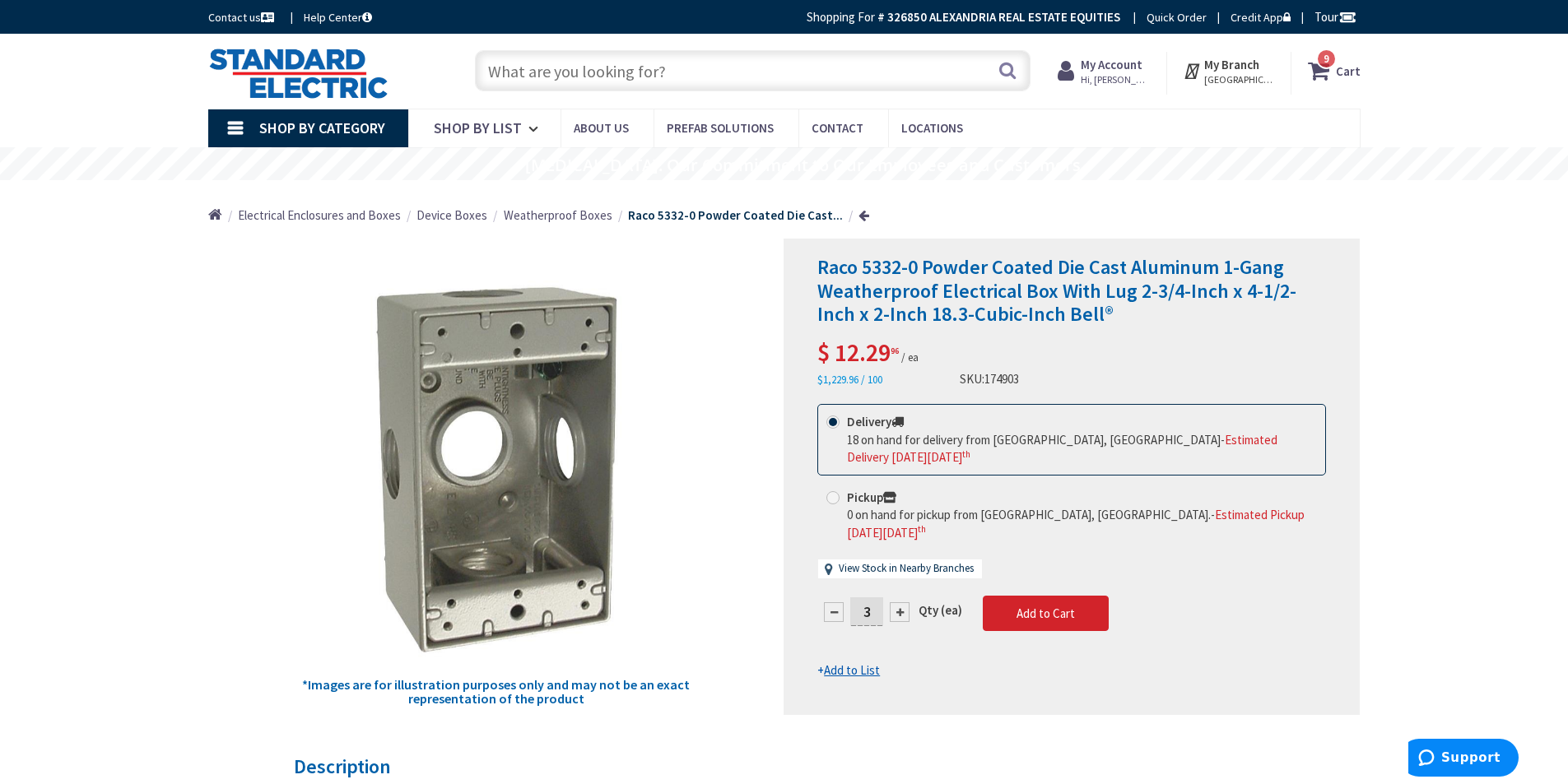
click at [743, 77] on input "text" at bounding box center [753, 70] width 556 height 41
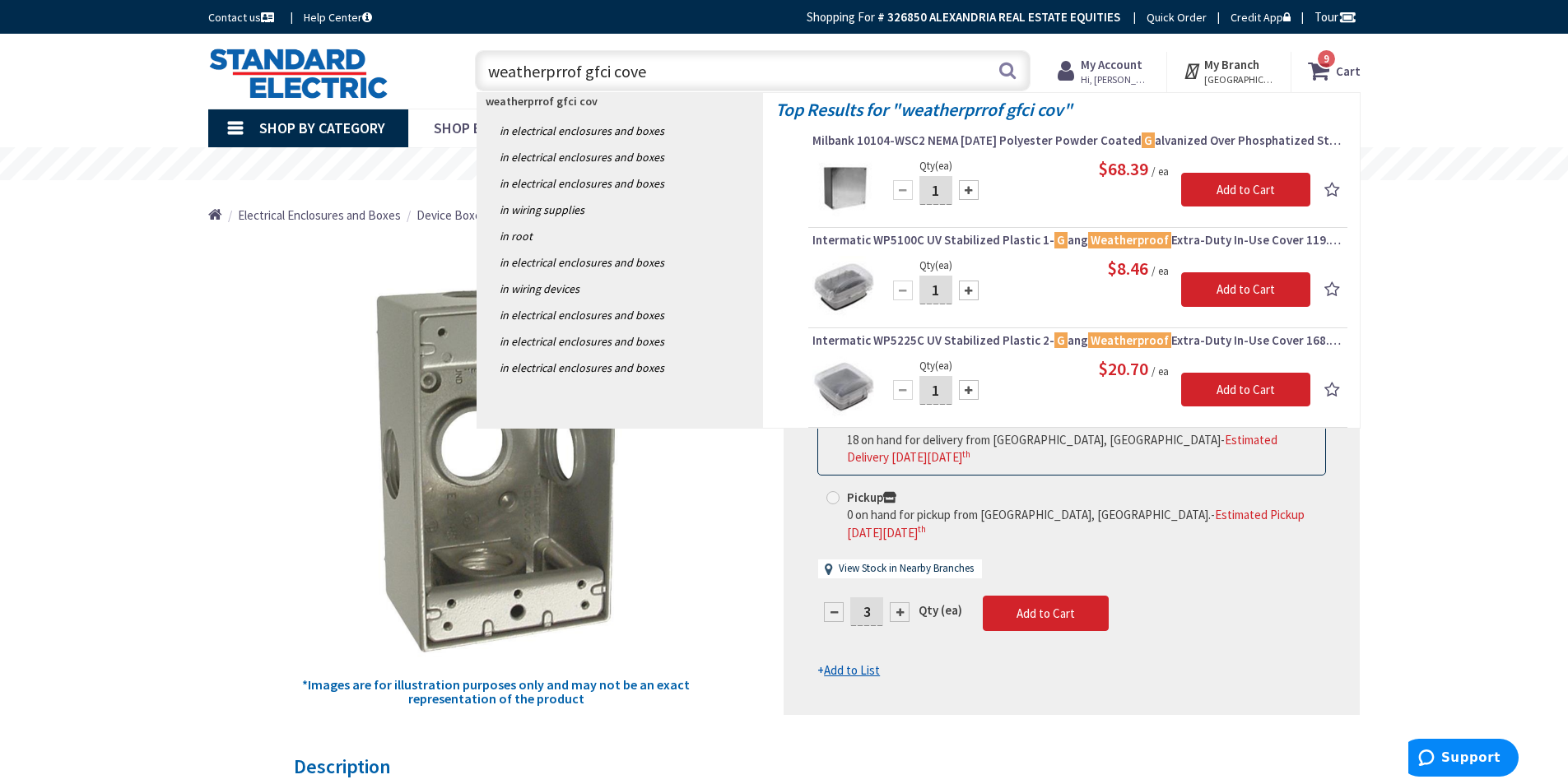
type input "weatherprrof gfci cover"
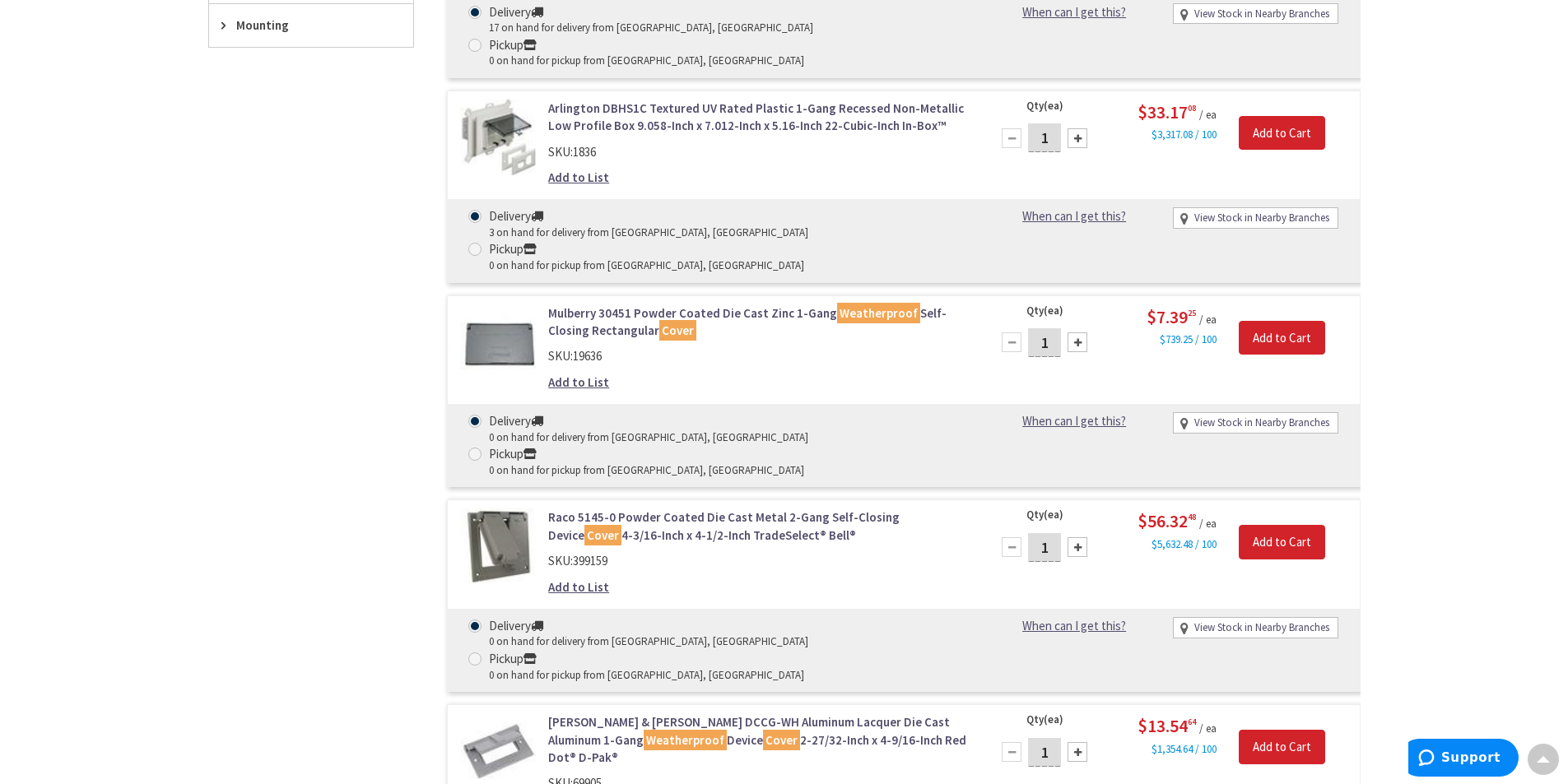
scroll to position [905, 0]
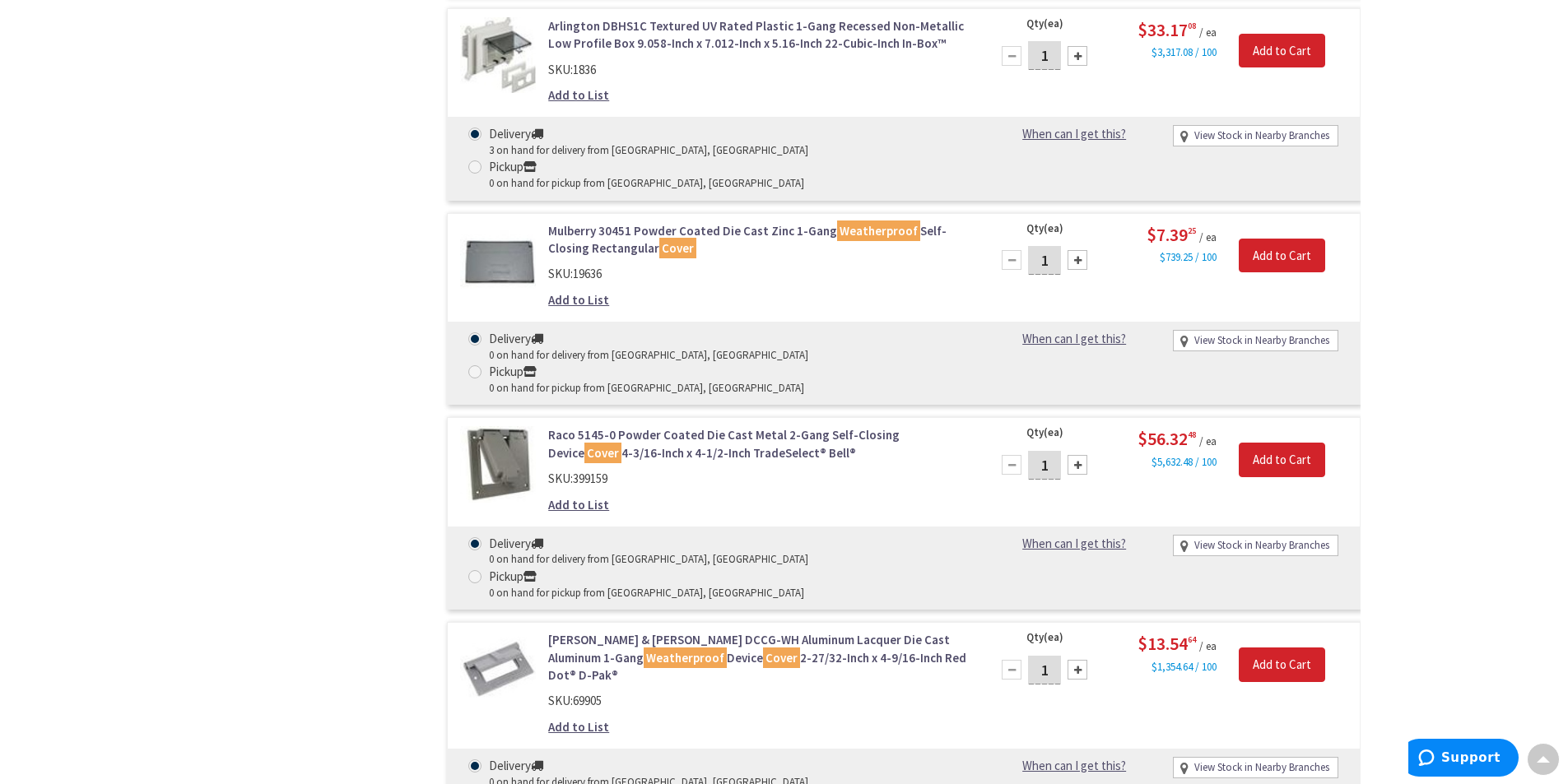
click at [744, 631] on link "[PERSON_NAME] & [PERSON_NAME] DCCG-WH Aluminum Lacquer Die Cast Aluminum 1-Gang…" at bounding box center [758, 657] width 419 height 53
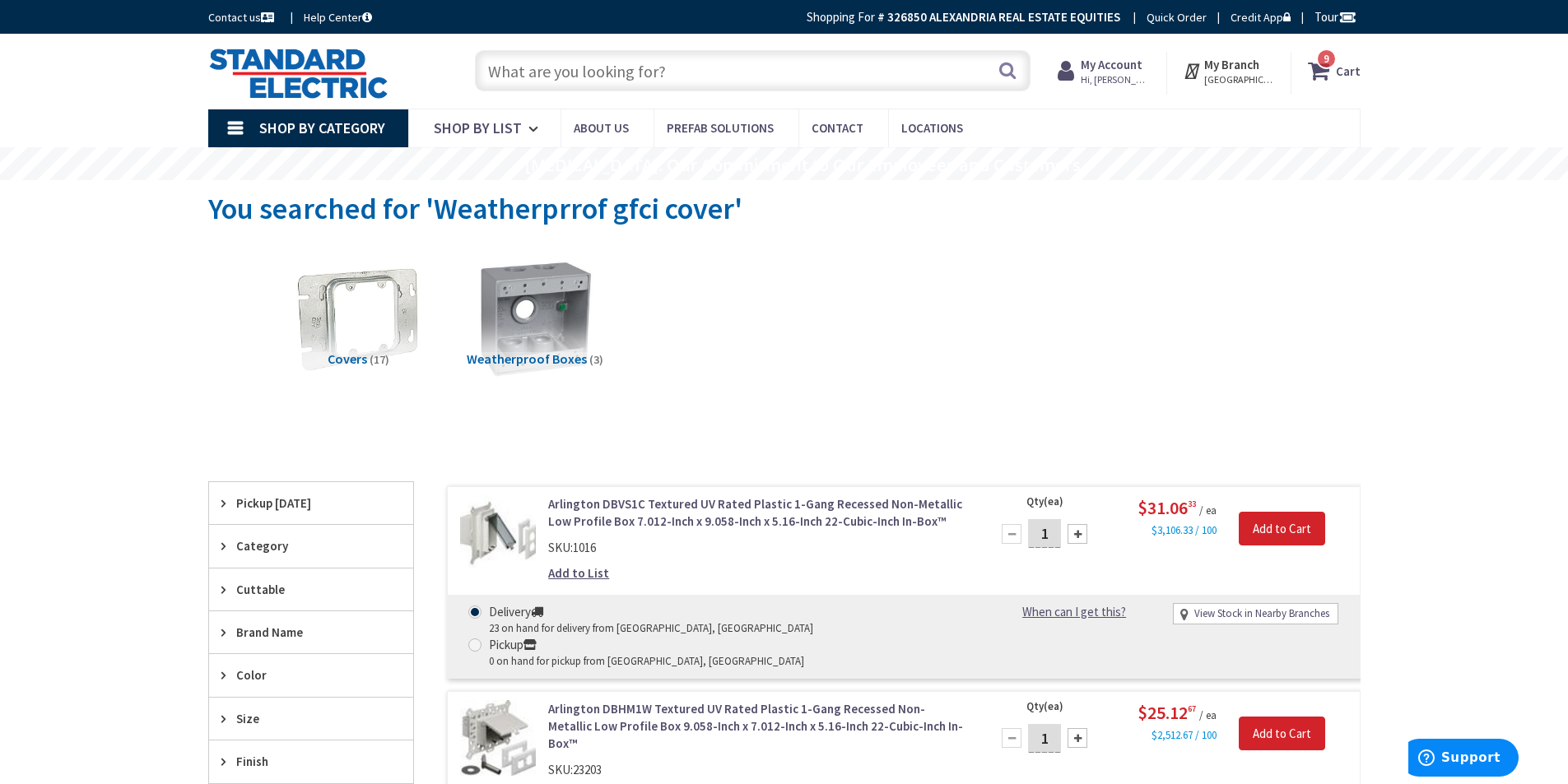
click at [641, 69] on input "text" at bounding box center [753, 70] width 556 height 41
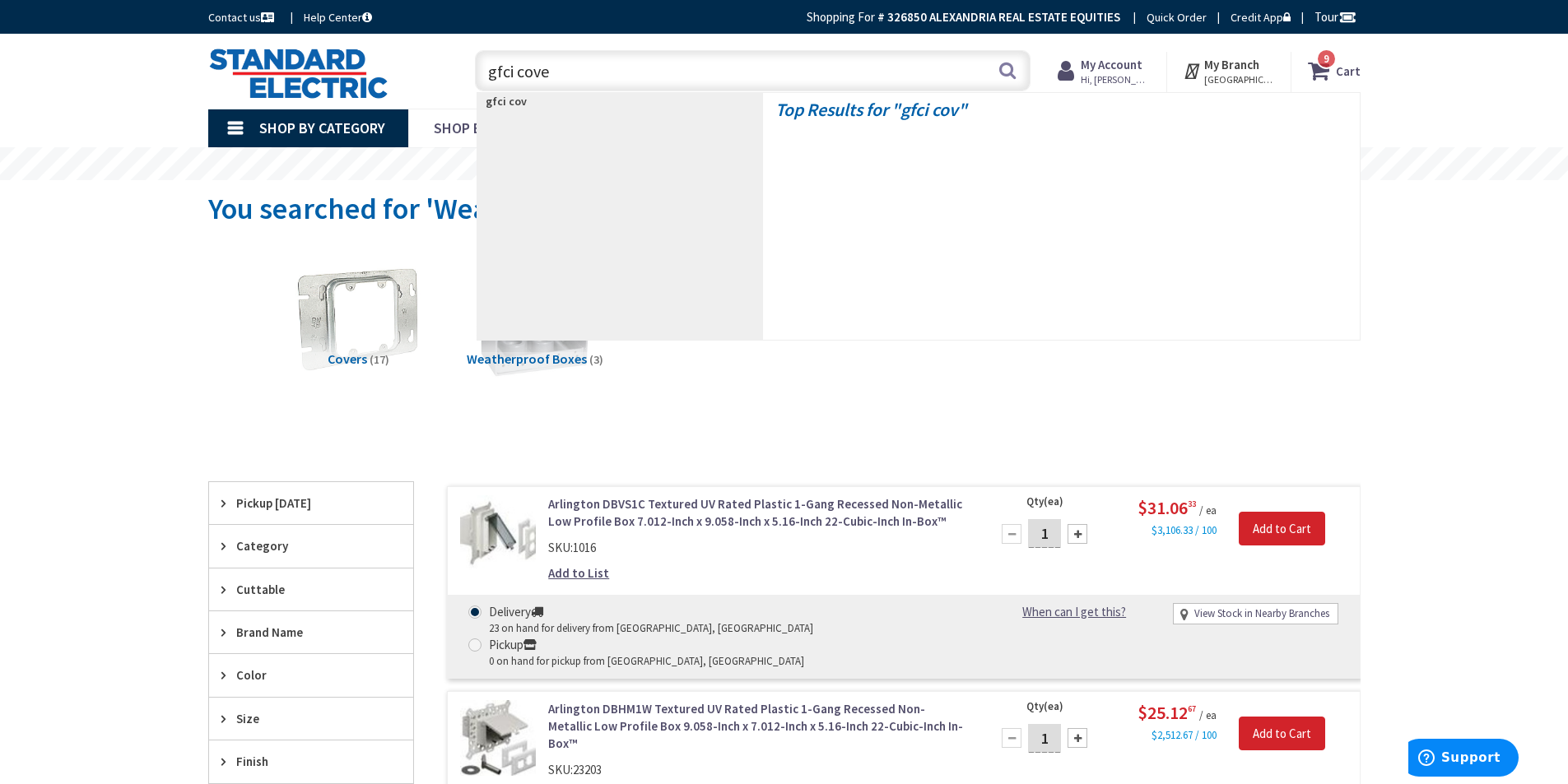
type input "gfci cover"
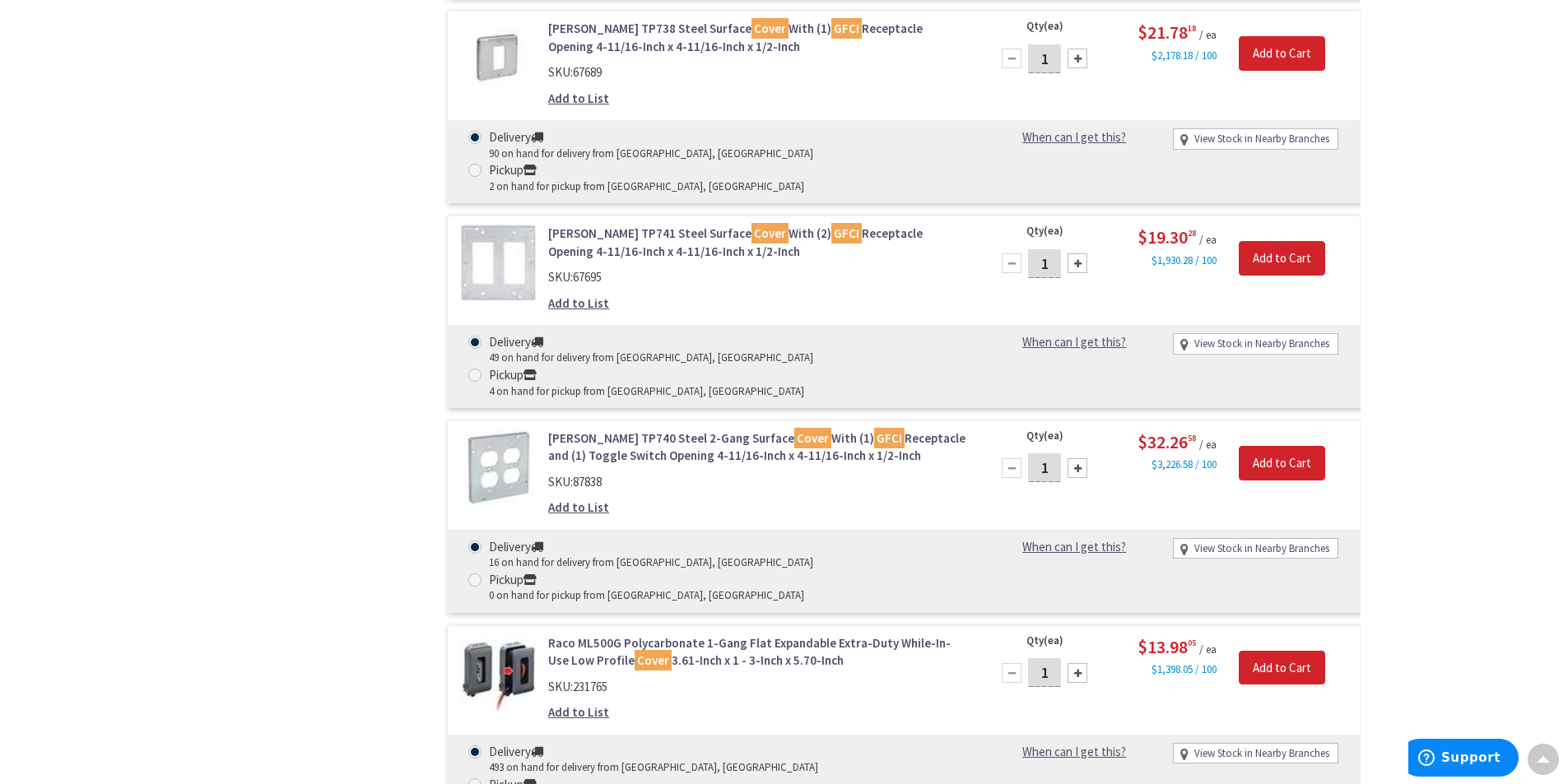
scroll to position [3125, 0]
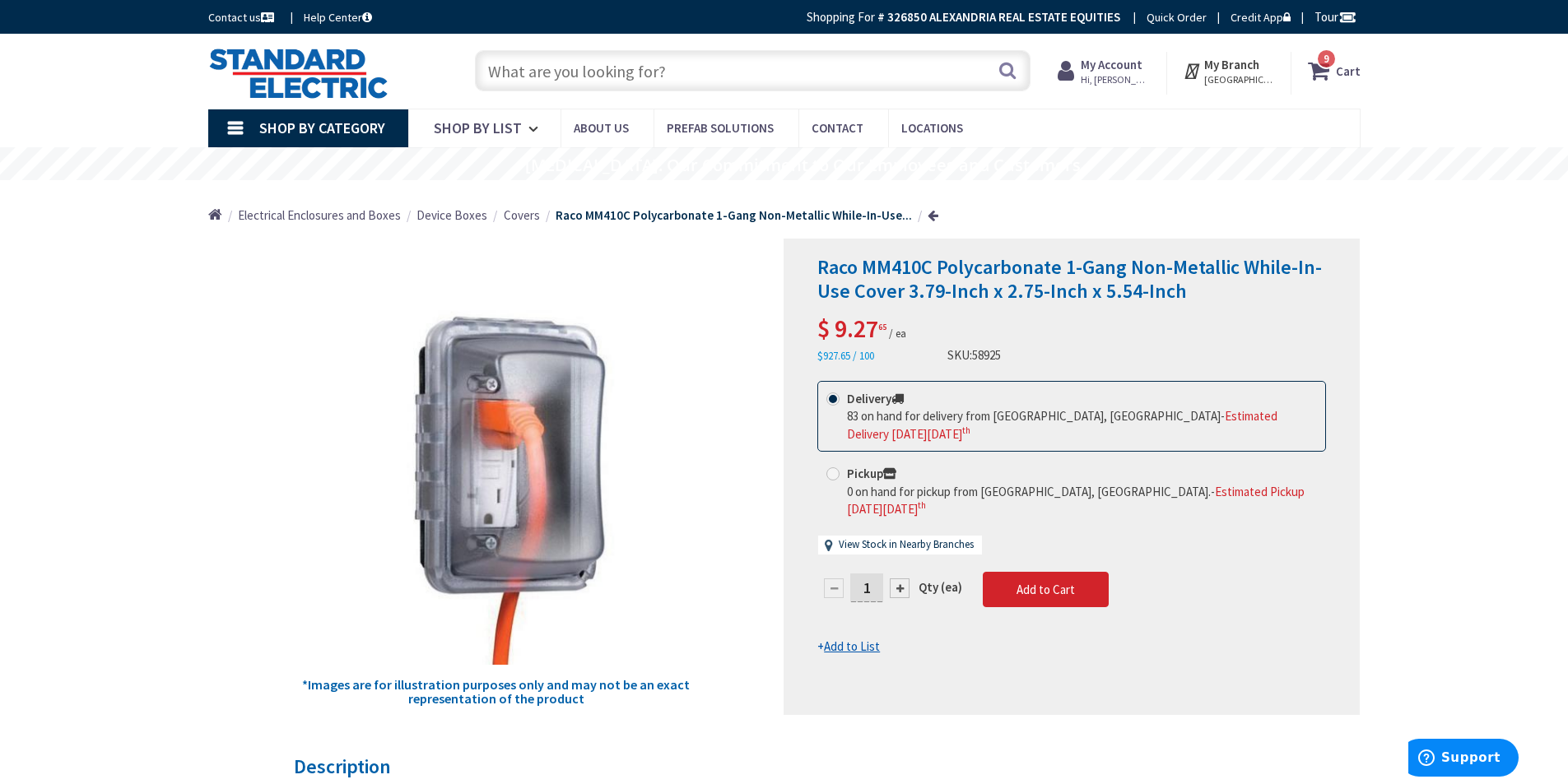
click at [876, 574] on input "1" at bounding box center [866, 588] width 33 height 29
type input "3"
click at [1049, 555] on form "This product is Discontinued Delivery 83 on hand for delivery from Stoughton, M…" at bounding box center [1071, 518] width 508 height 275
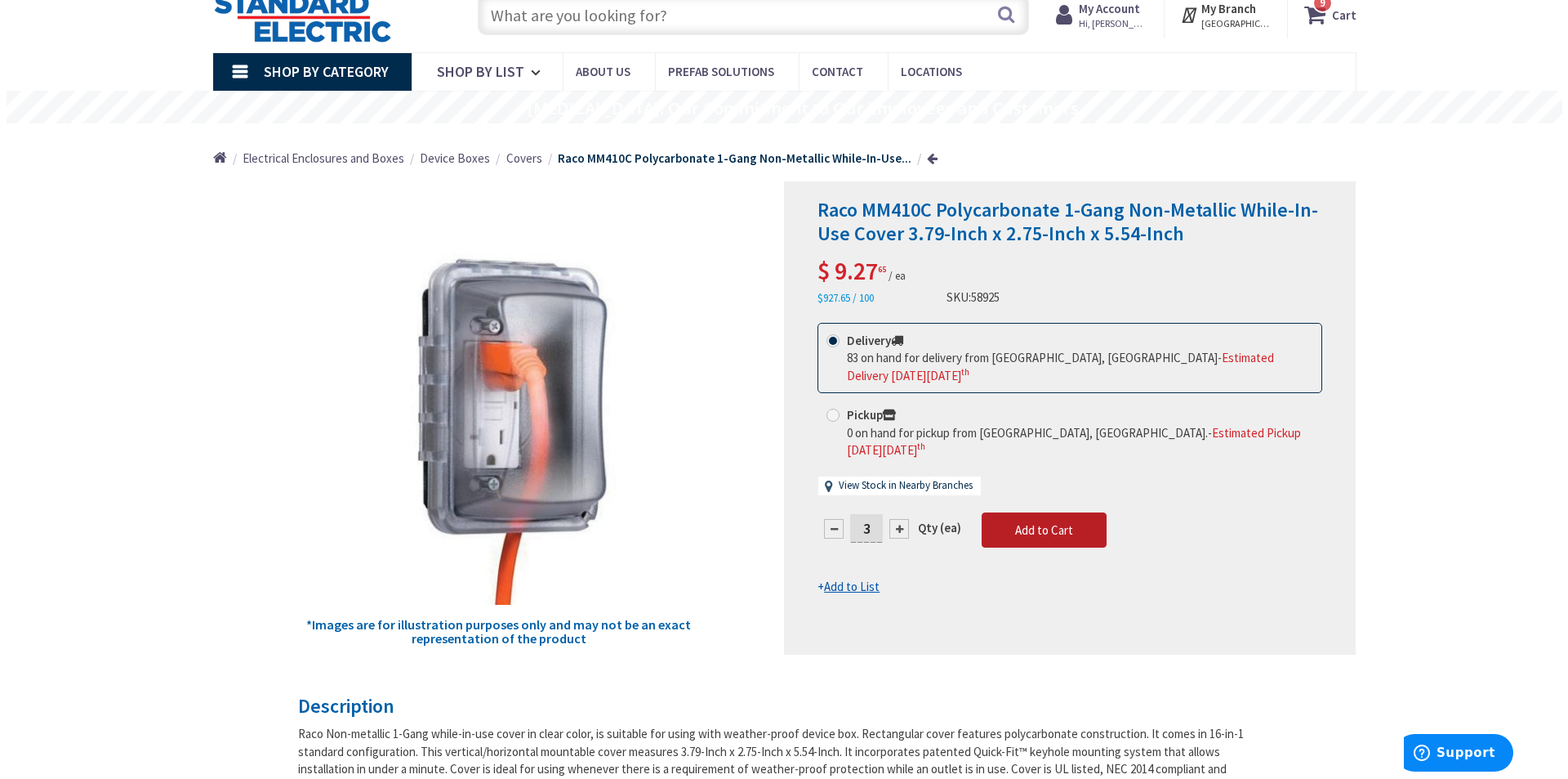
scroll to position [81, 0]
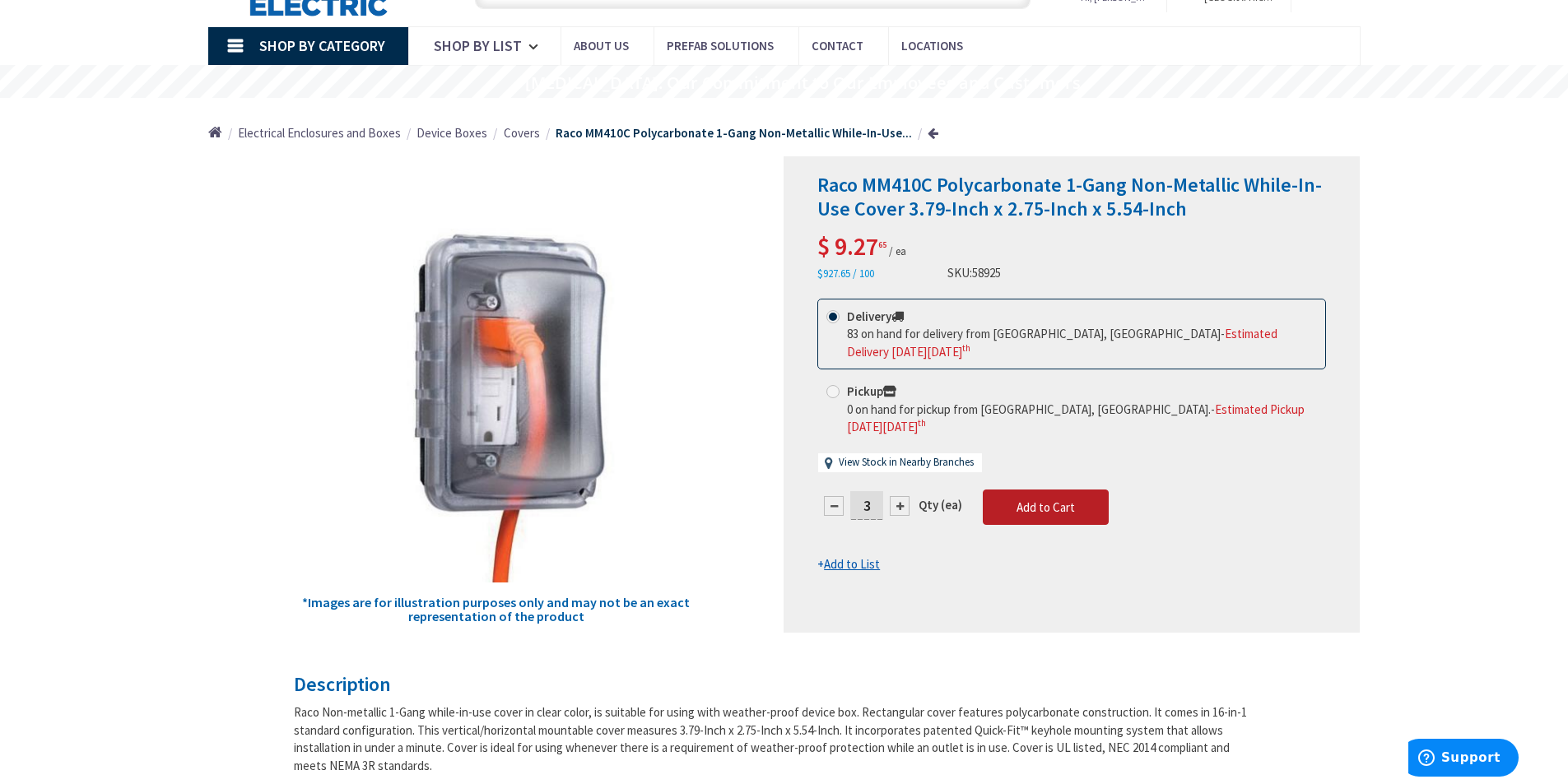
click at [1050, 499] on span "Add to Cart" at bounding box center [1045, 506] width 58 height 15
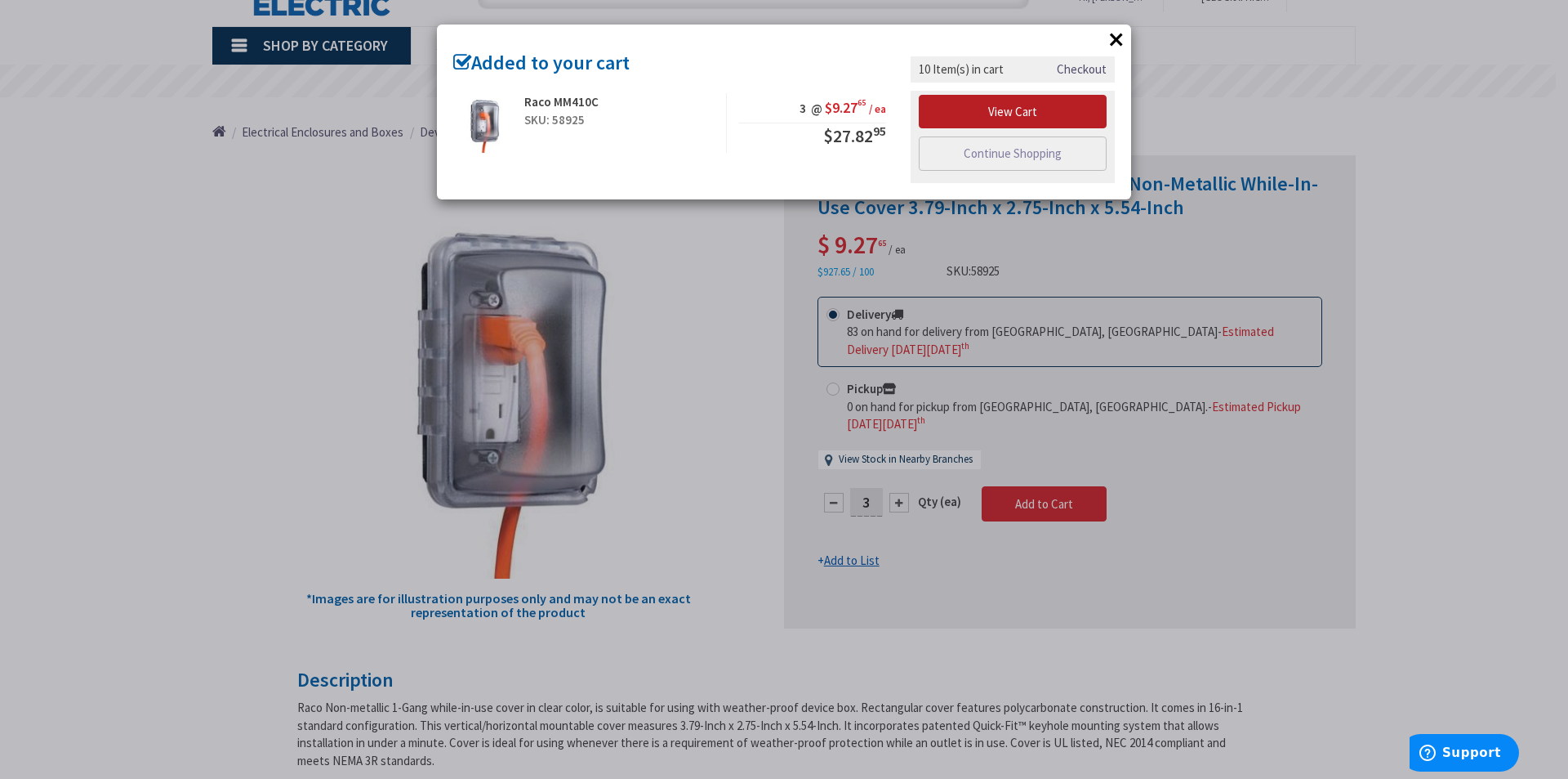
click at [1015, 121] on link "View Cart" at bounding box center [1013, 112] width 188 height 34
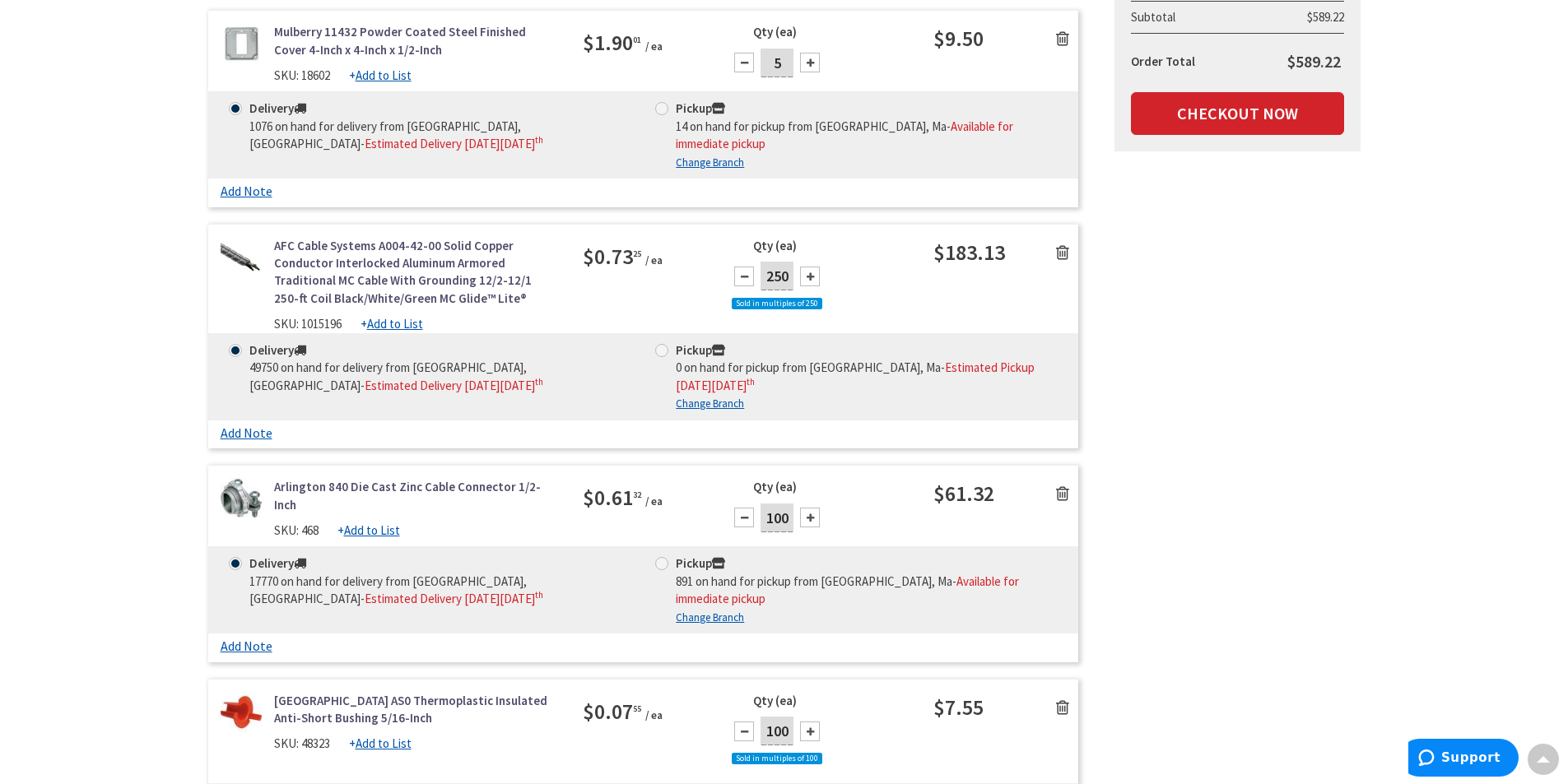
scroll to position [1399, 0]
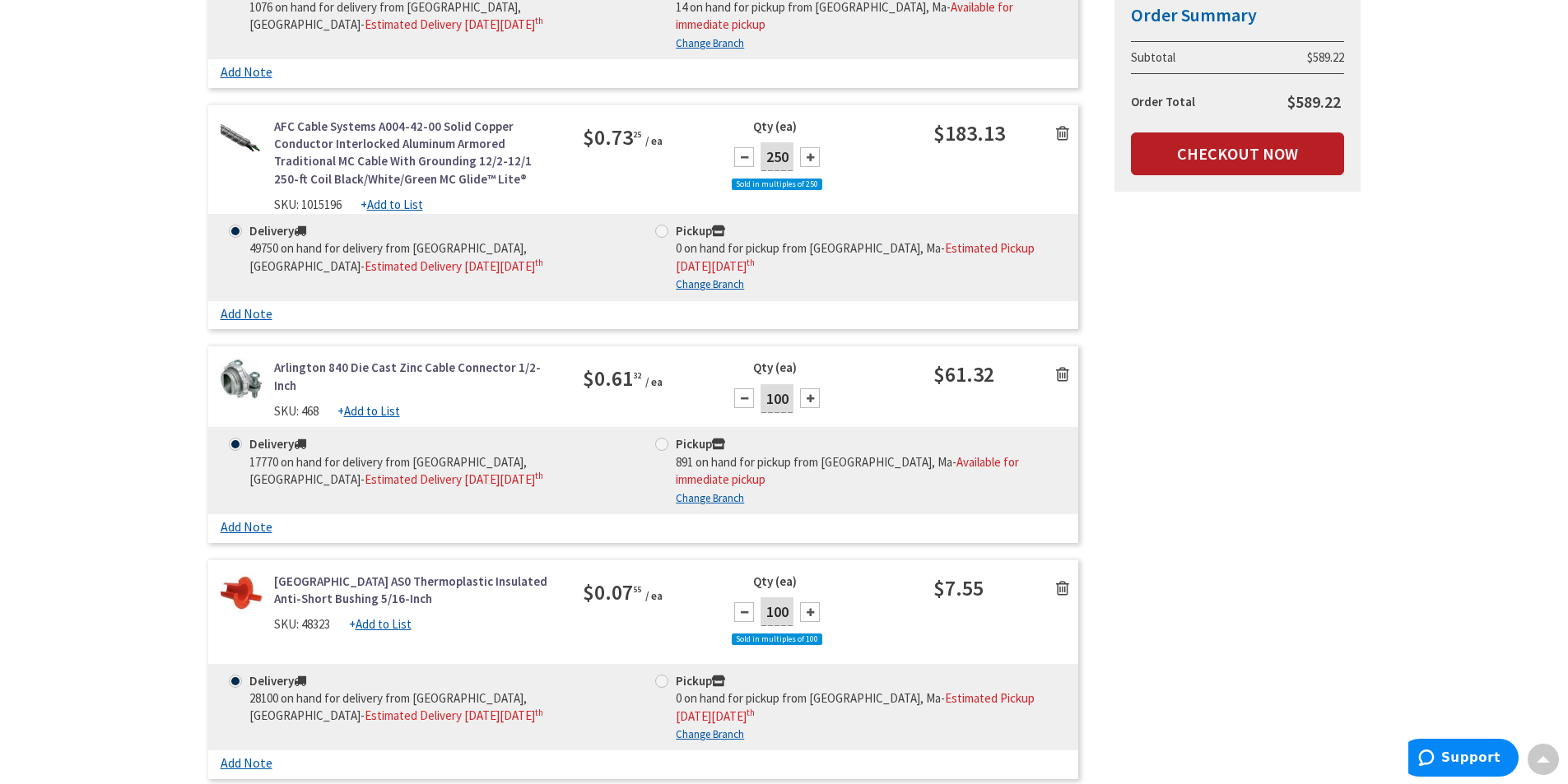
click at [1266, 158] on link "Checkout Now" at bounding box center [1237, 153] width 213 height 43
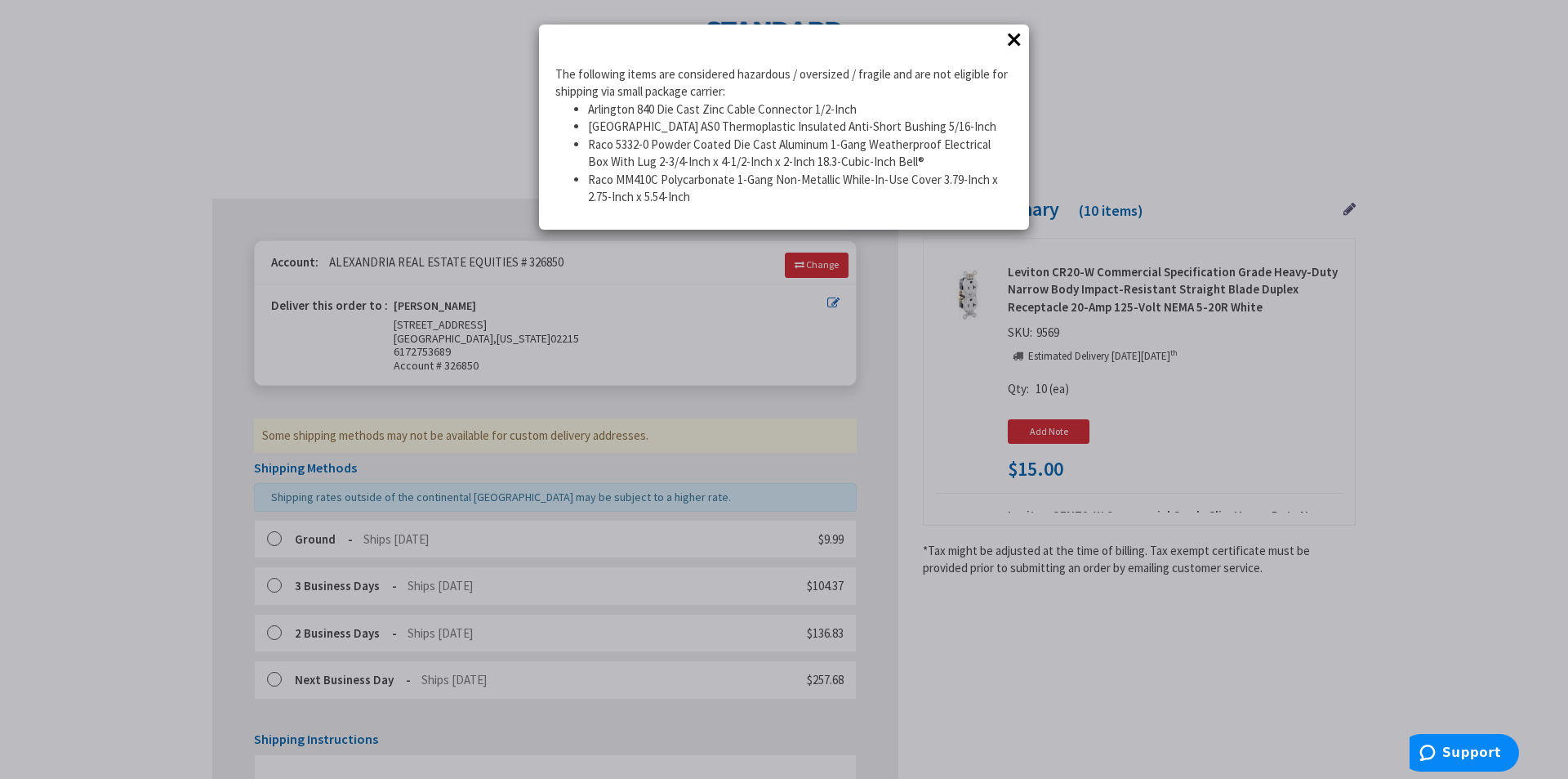
click at [1014, 45] on button "×" at bounding box center [1014, 39] width 24 height 24
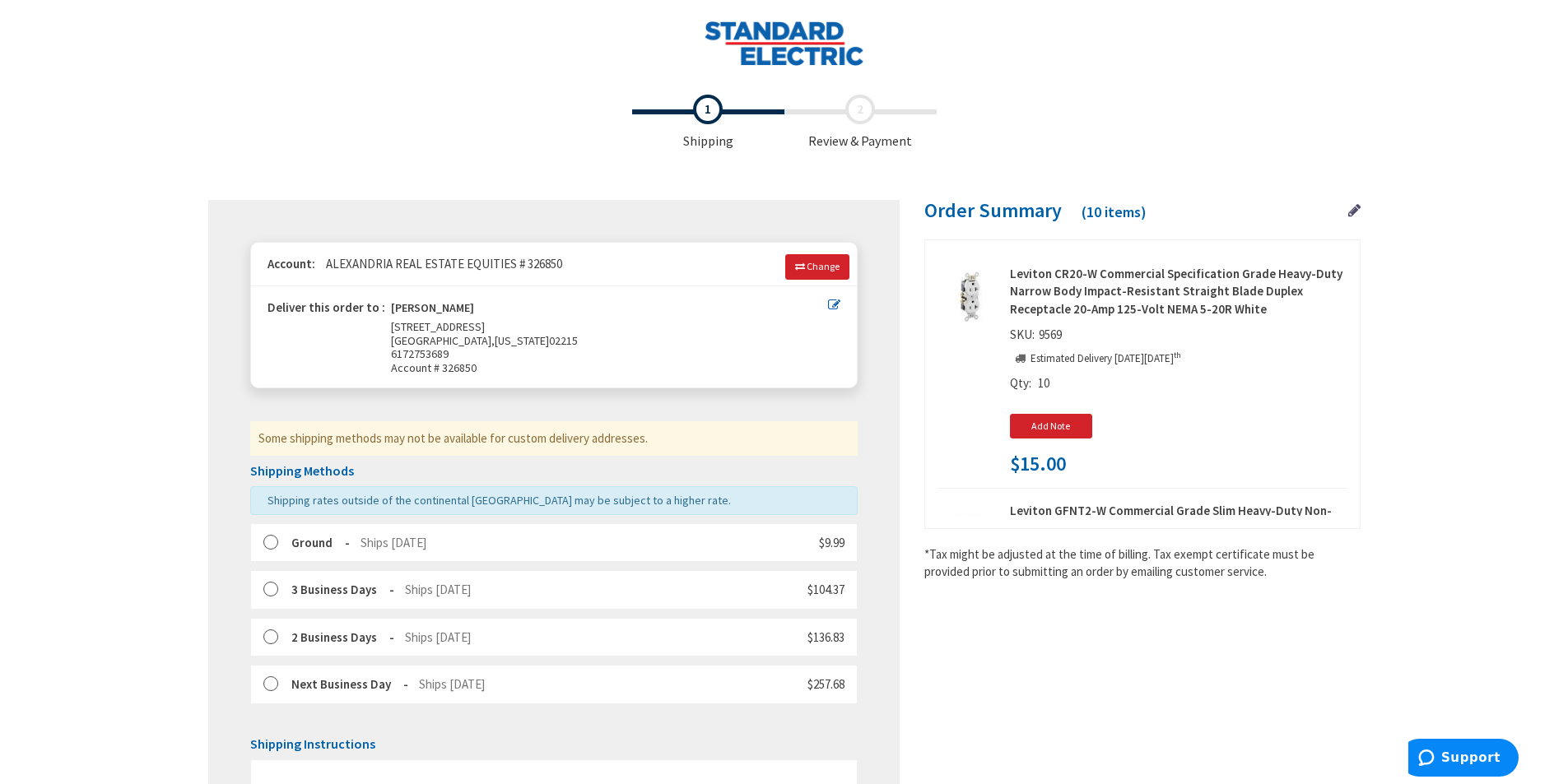
click at [275, 548] on label at bounding box center [276, 543] width 26 height 16
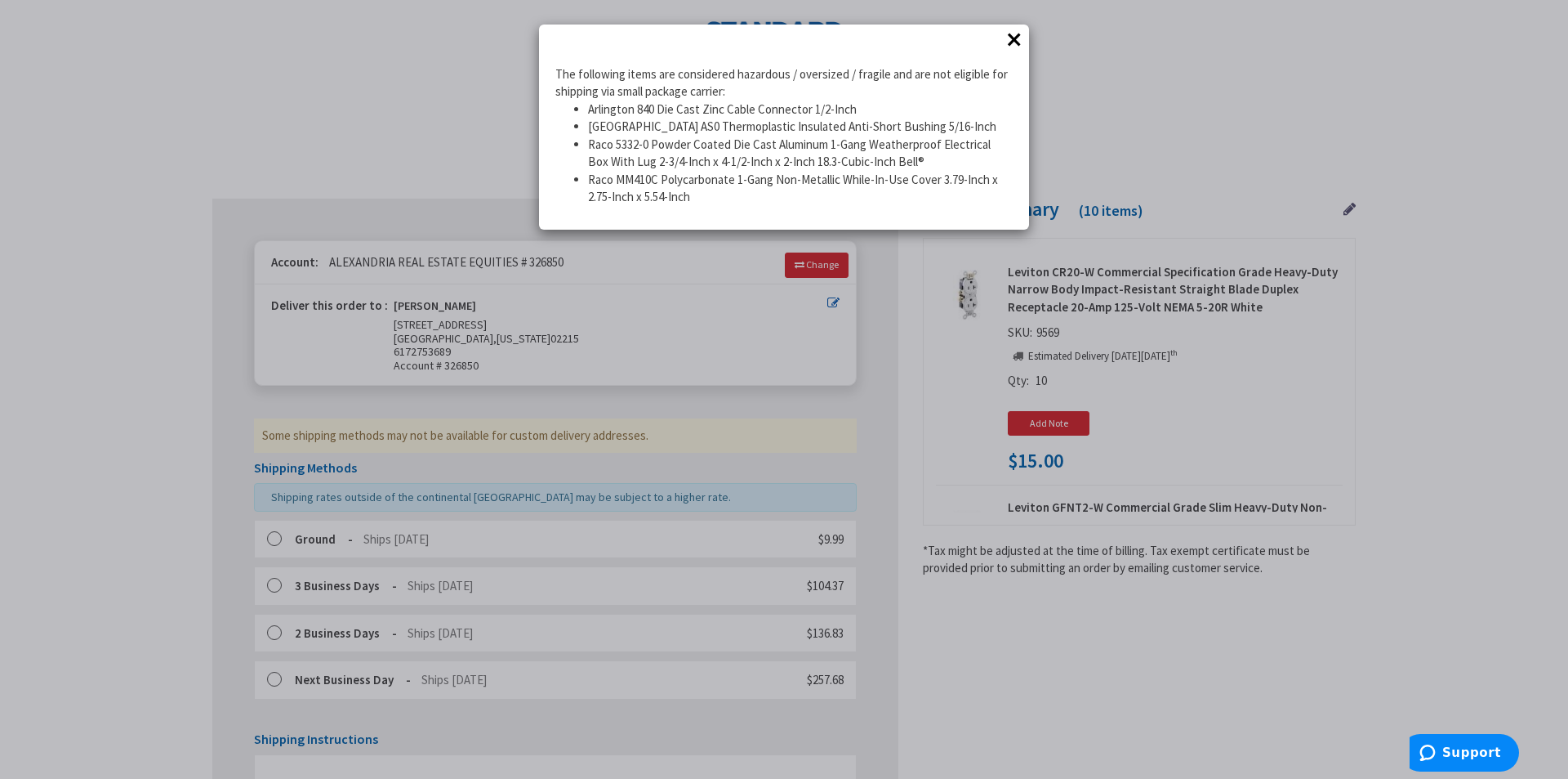
click at [1014, 41] on button "×" at bounding box center [1014, 39] width 24 height 24
